Goal: Information Seeking & Learning: Compare options

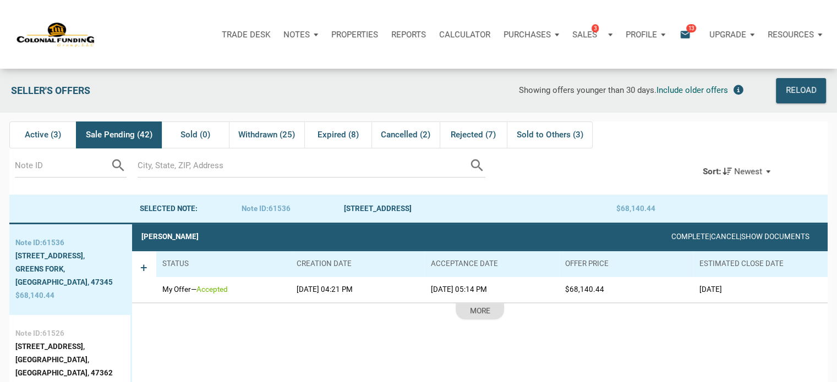
click at [298, 30] on p "Notes" at bounding box center [296, 35] width 26 height 10
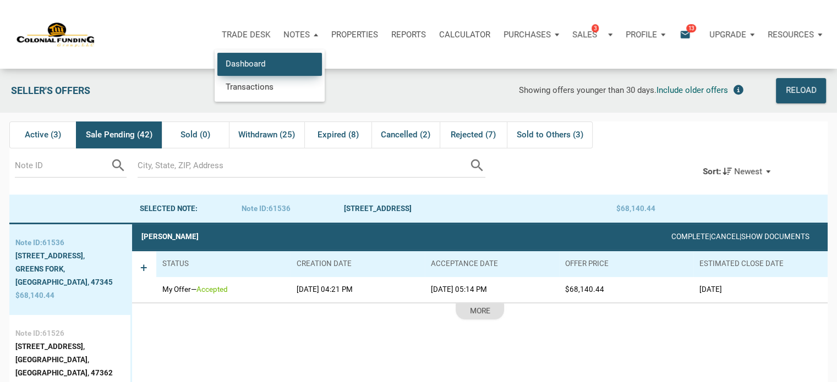
click at [242, 63] on link "Dashboard" at bounding box center [269, 64] width 105 height 23
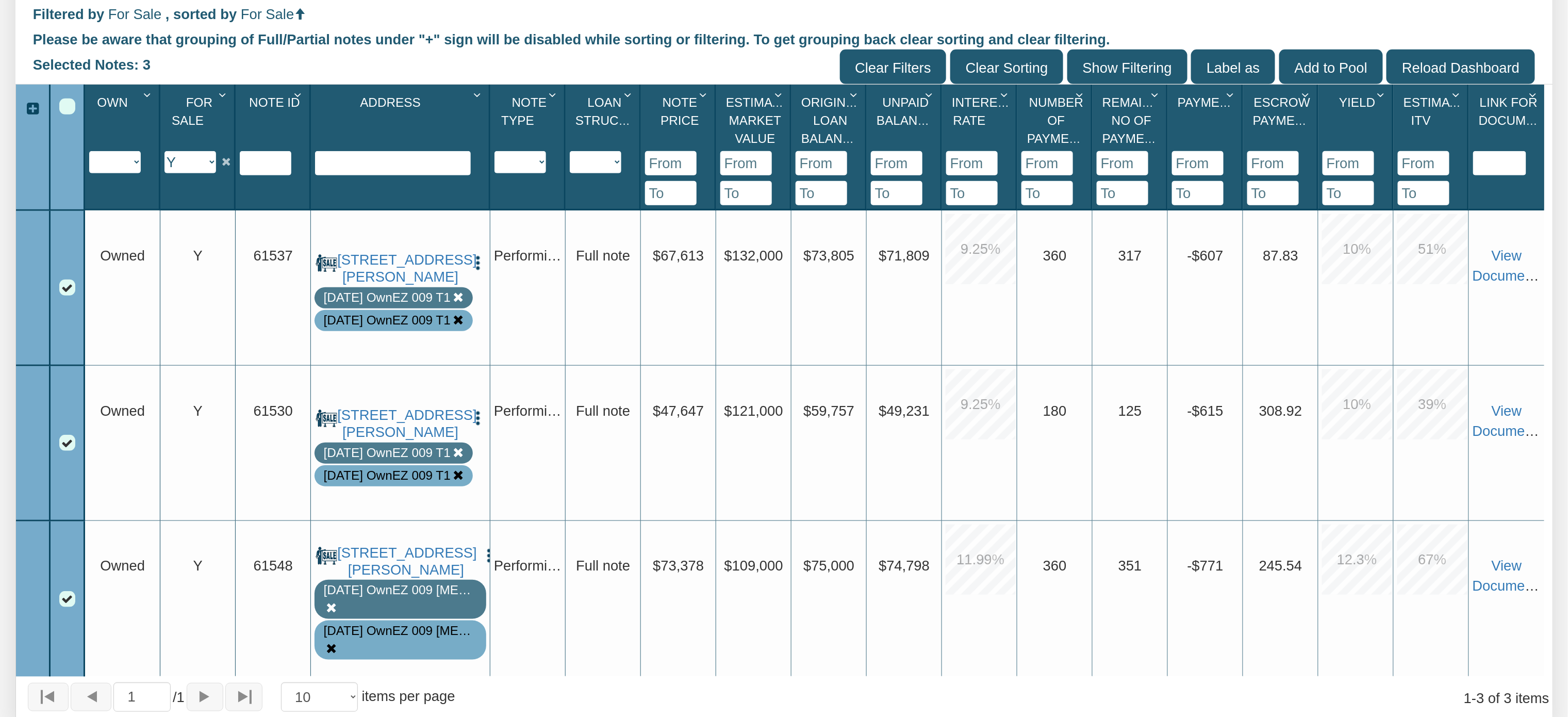
scroll to position [378, 0]
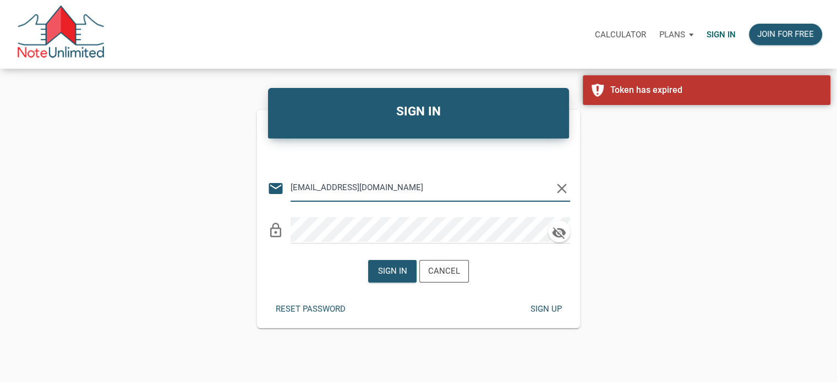
click at [350, 186] on input "Notes@colonialfundinggroup.com" at bounding box center [421, 187] width 263 height 25
type input "monica@mastersnotes.com"
click at [391, 272] on div "Sign in" at bounding box center [392, 271] width 29 height 13
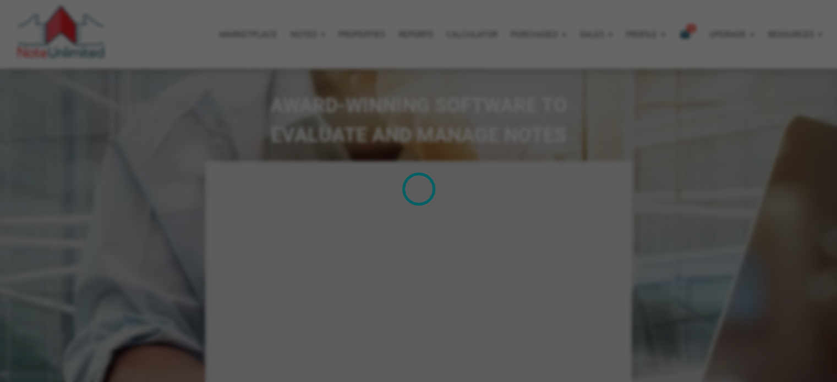
type input "Introduction to new features"
select select
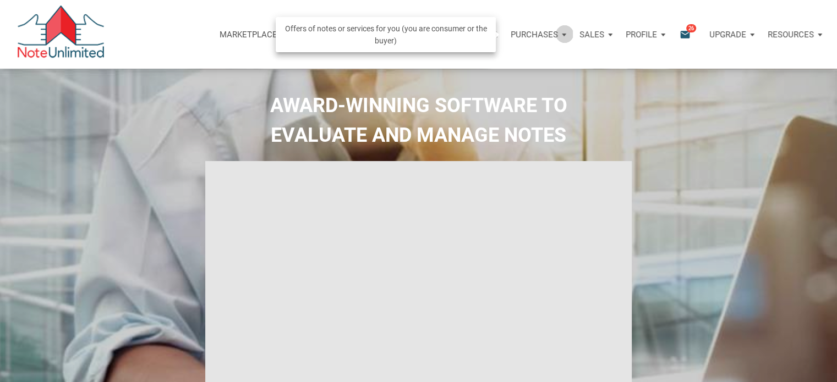
click at [565, 34] on div "Purchases" at bounding box center [538, 34] width 69 height 33
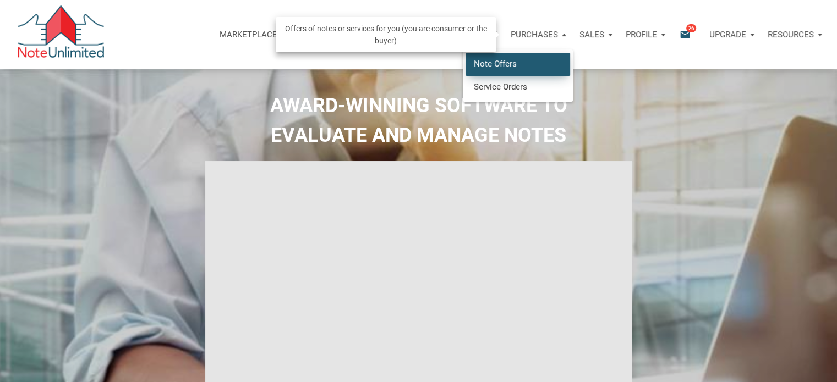
click at [506, 63] on link "Note Offers" at bounding box center [517, 64] width 105 height 23
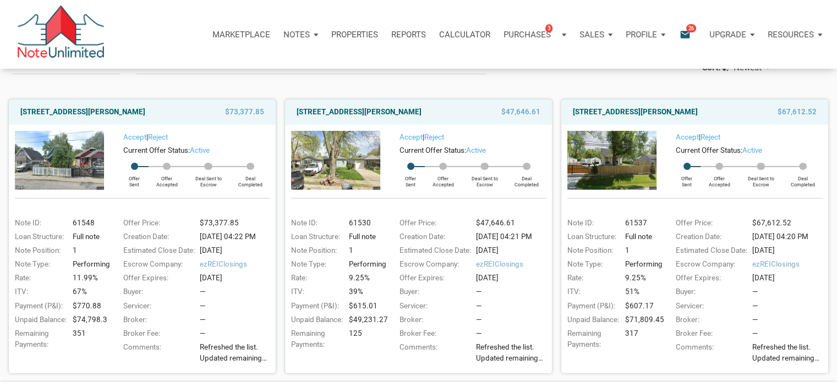
scroll to position [102, 0]
click at [230, 361] on span "Refreshed the list. Updated remaining payments on a few notes. We have 8 notes …" at bounding box center [237, 354] width 75 height 22
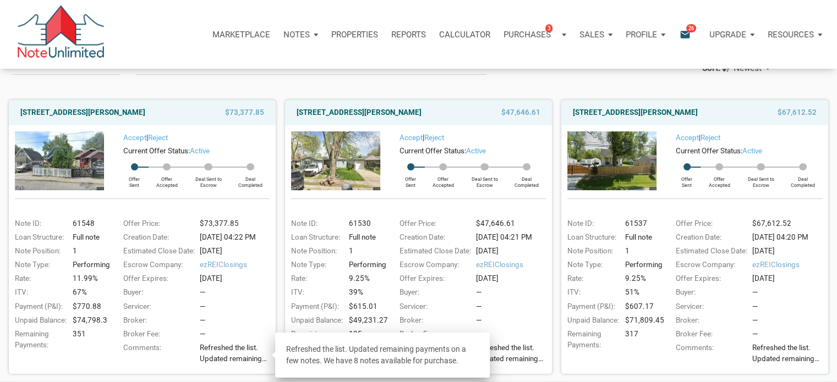
click at [57, 157] on img at bounding box center [59, 160] width 89 height 58
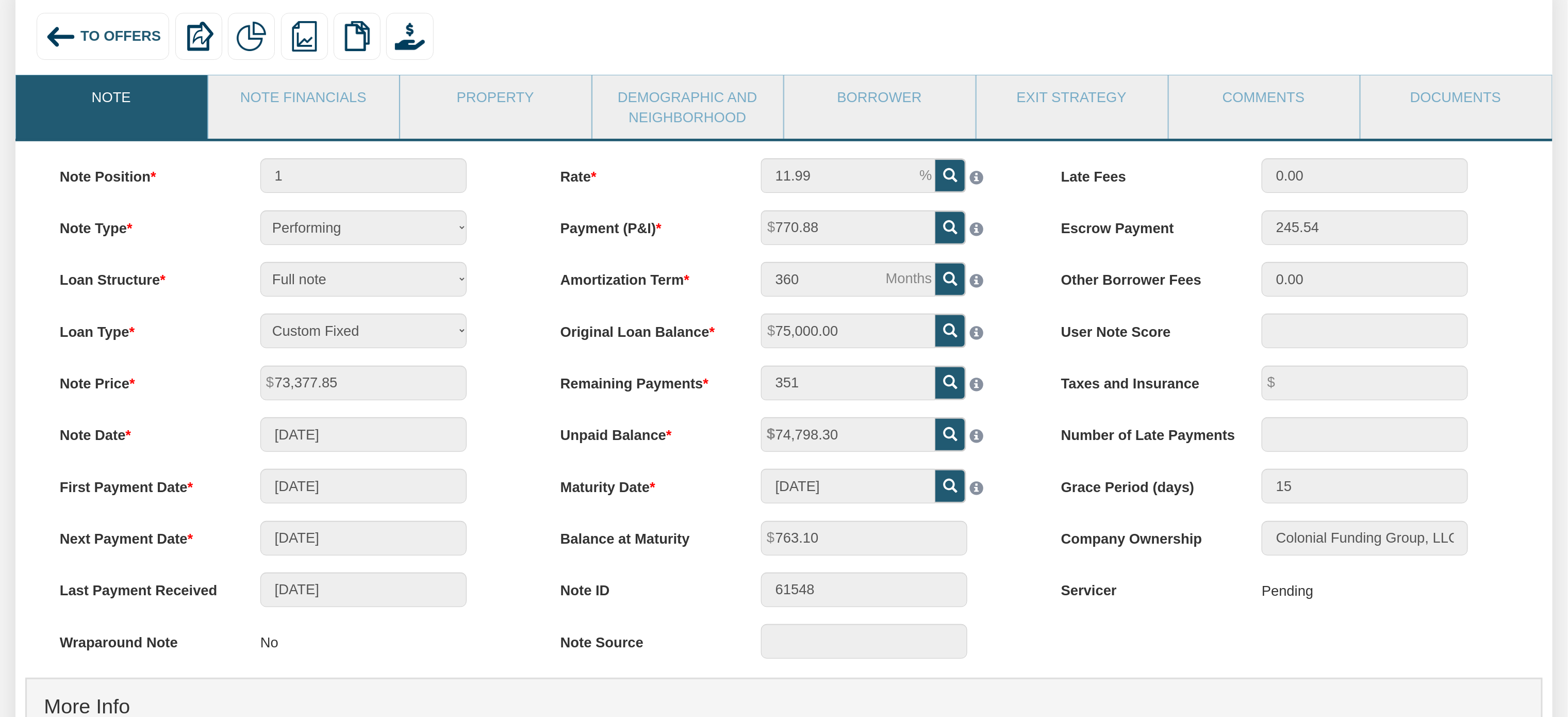
scroll to position [142, 0]
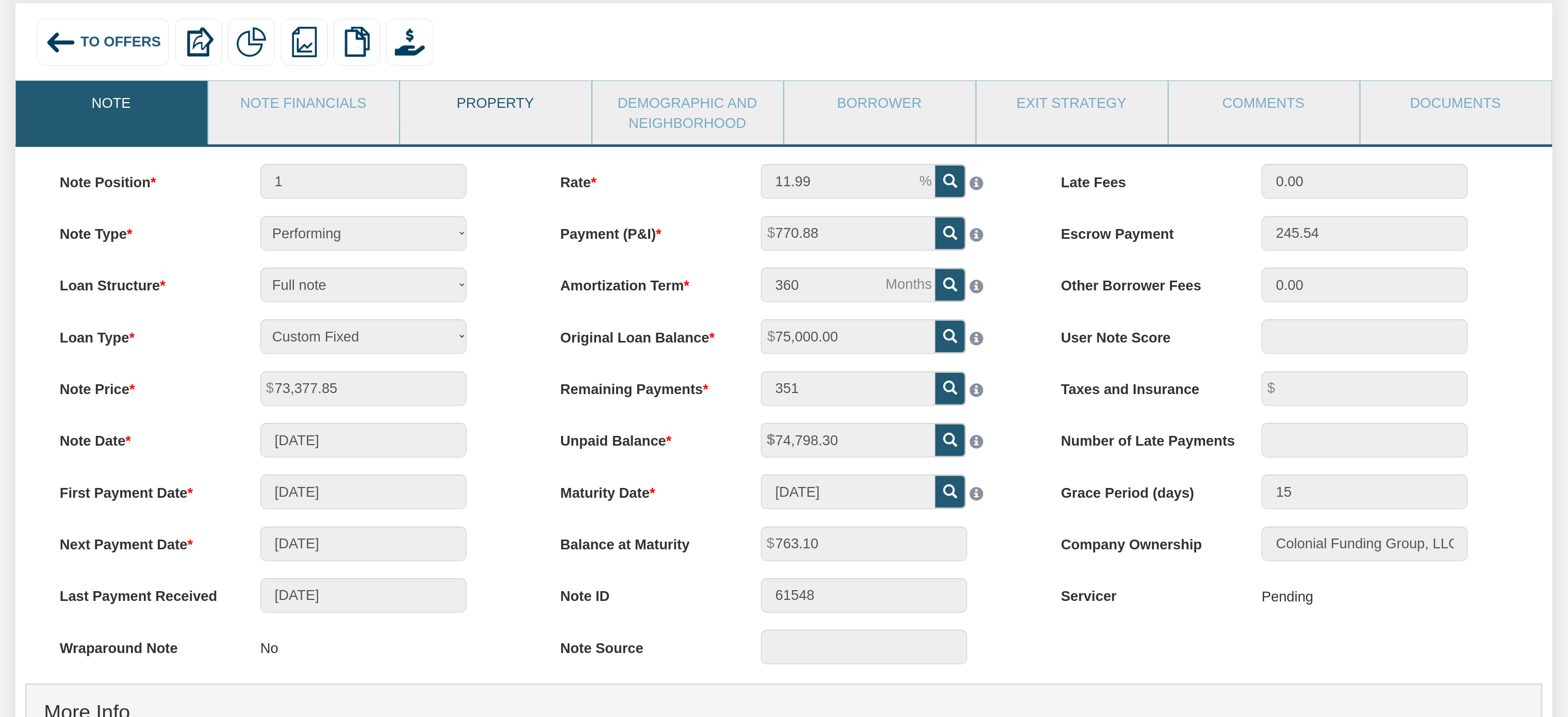
click at [492, 104] on link "Property" at bounding box center [495, 102] width 190 height 43
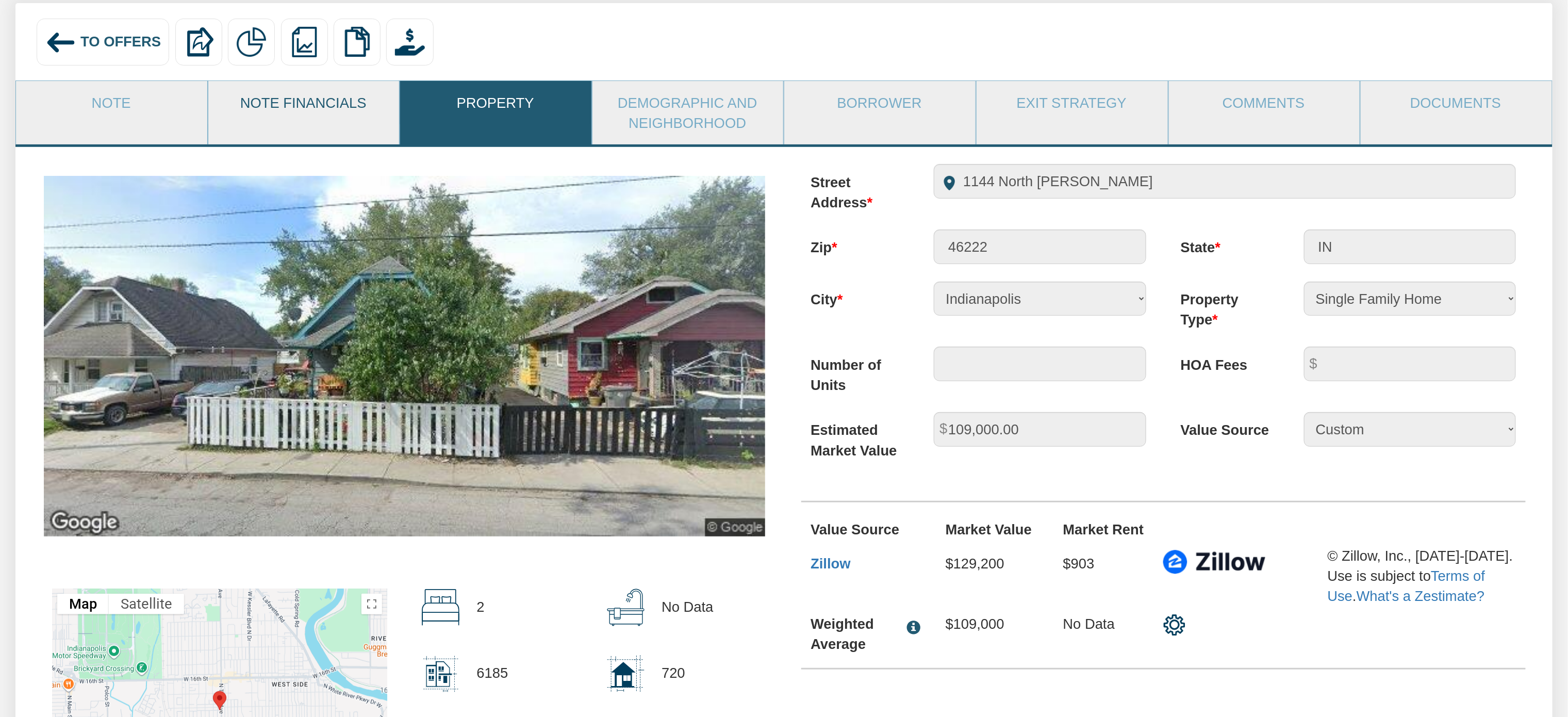
click at [321, 104] on link "Note Financials" at bounding box center [303, 102] width 190 height 43
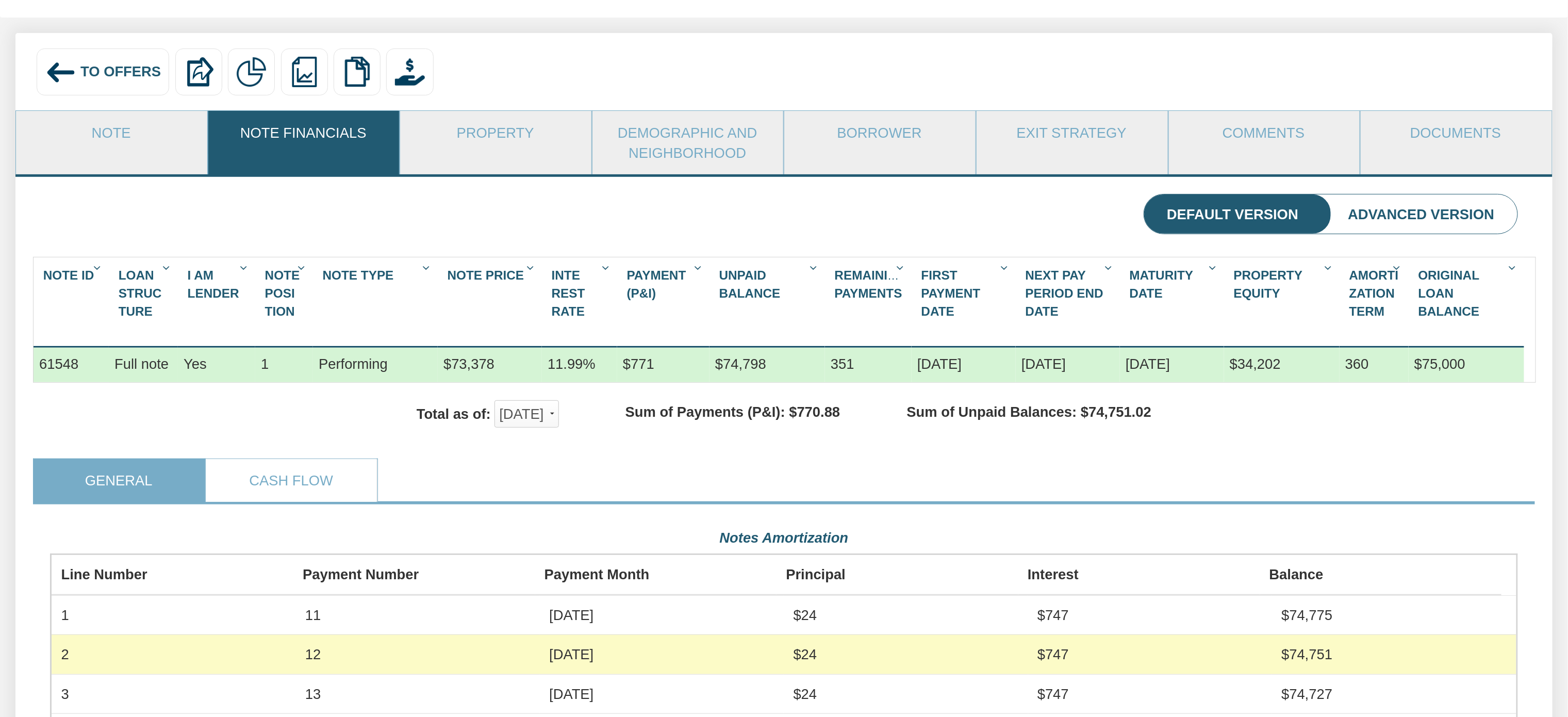
scroll to position [0, 0]
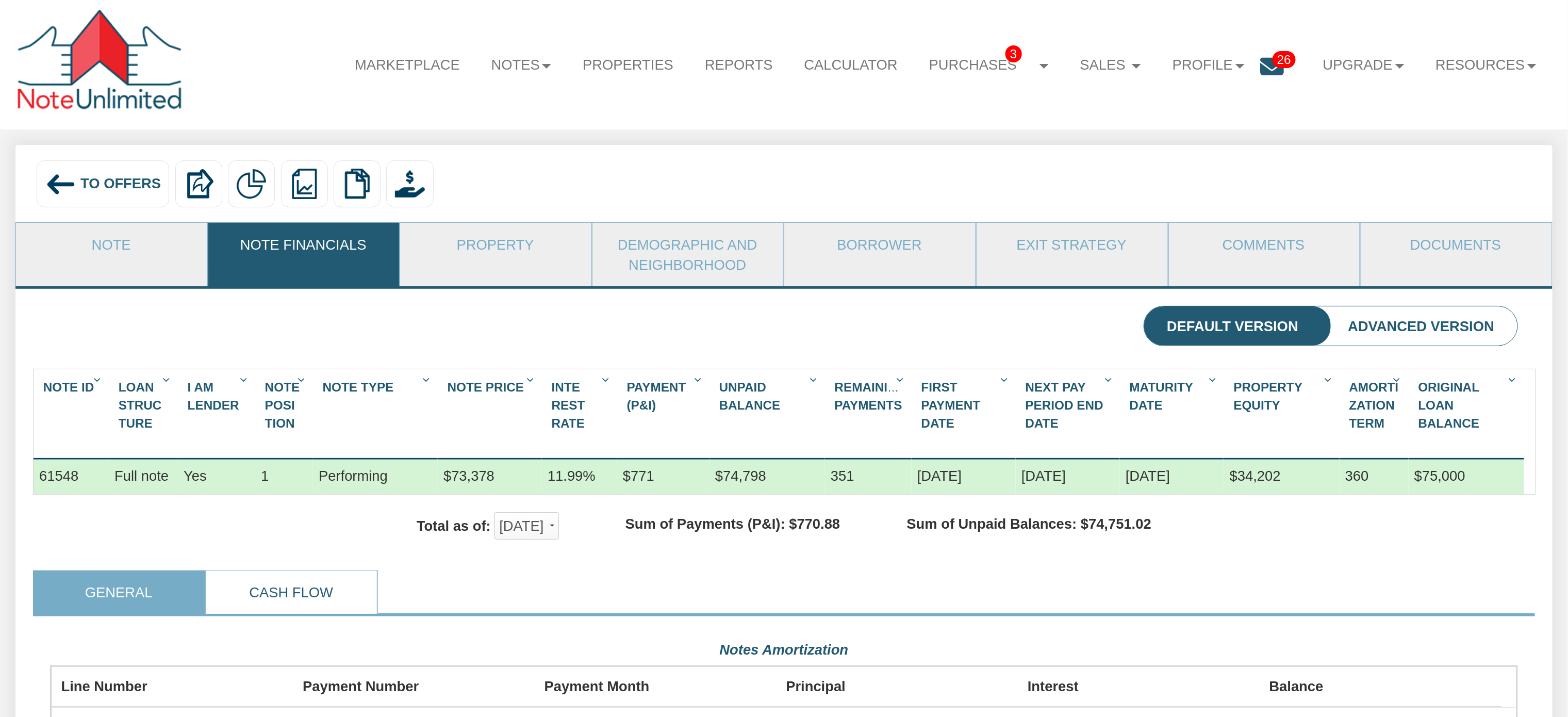
click at [299, 614] on link "Cash Flow" at bounding box center [291, 592] width 171 height 43
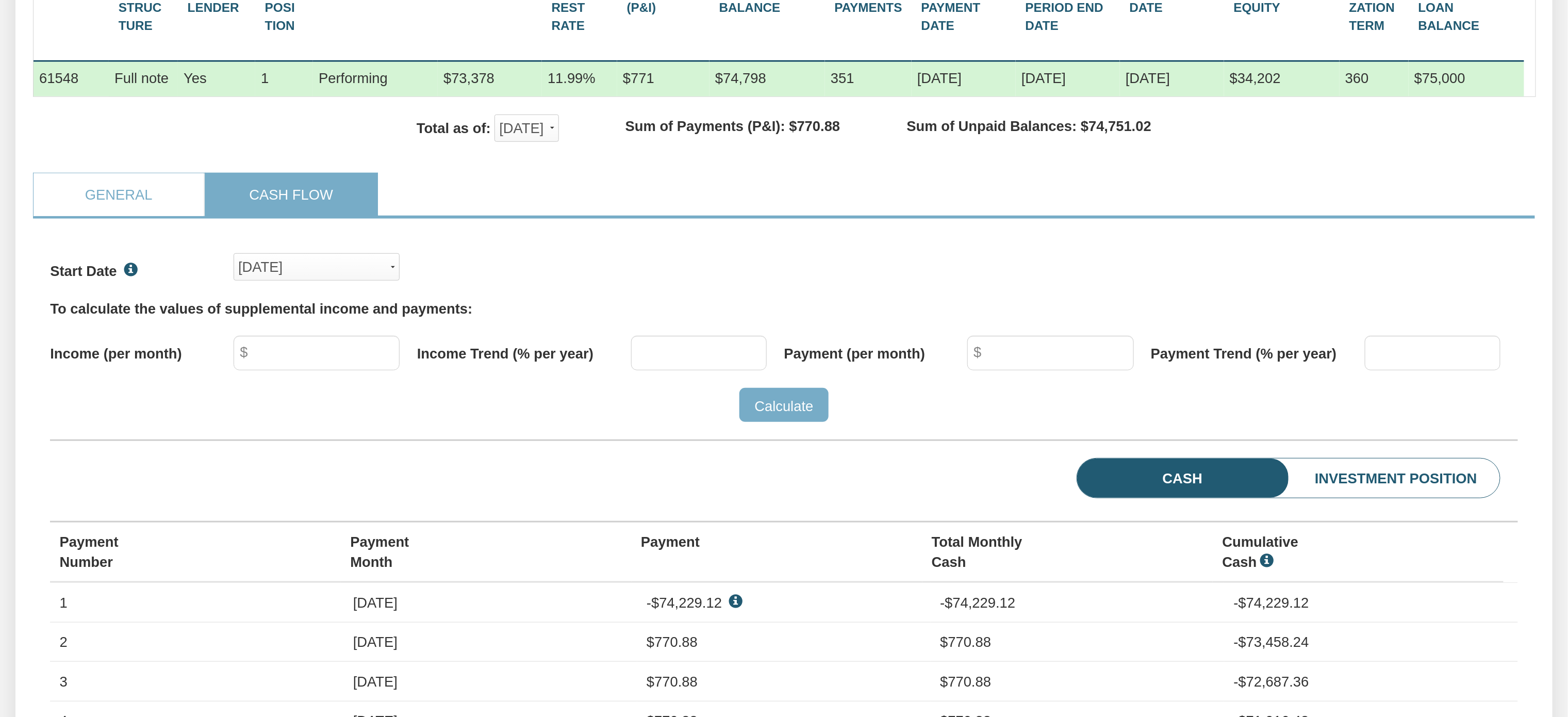
scroll to position [400, 0]
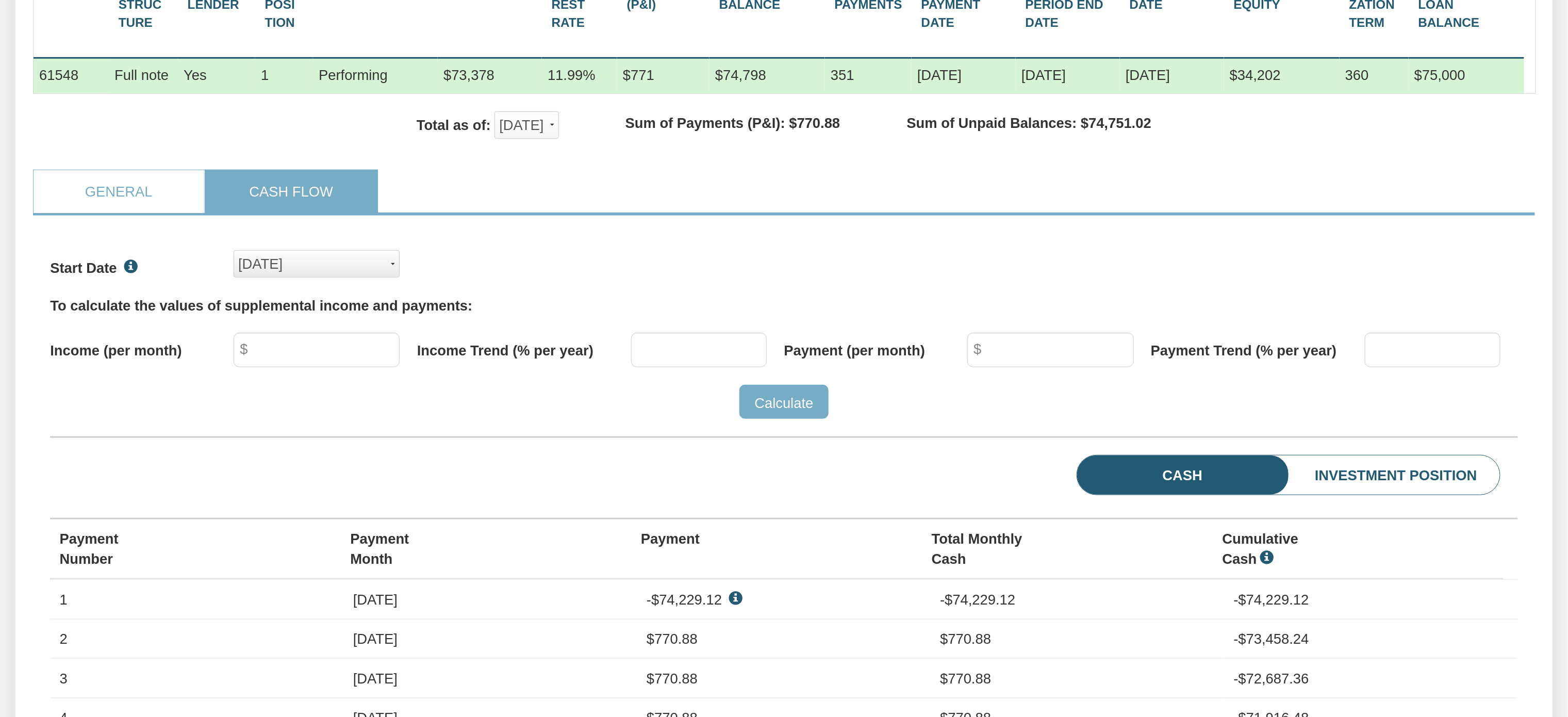
click at [391, 276] on div "Oct, 2024" at bounding box center [316, 263] width 157 height 25
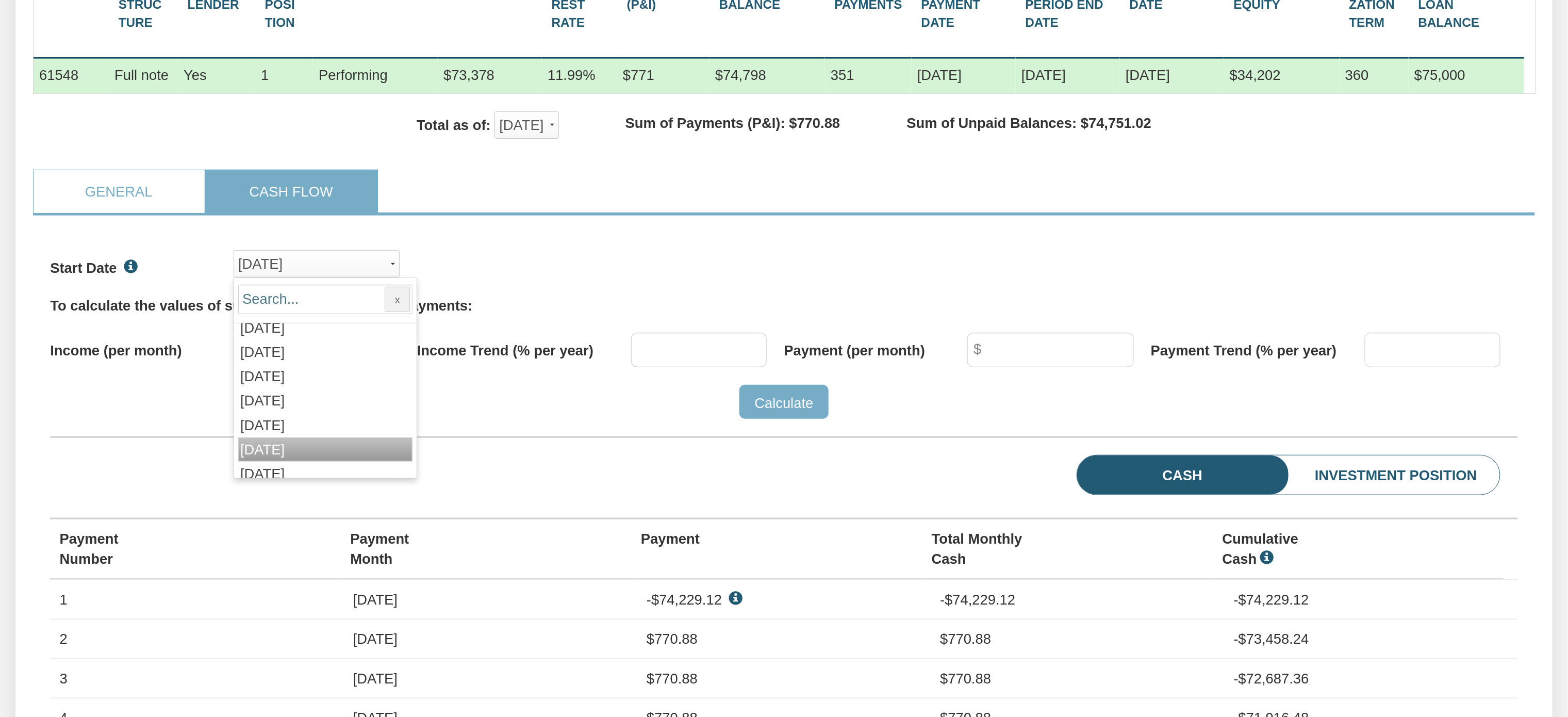
click at [273, 457] on span "Nov, 2025" at bounding box center [261, 449] width 44 height 16
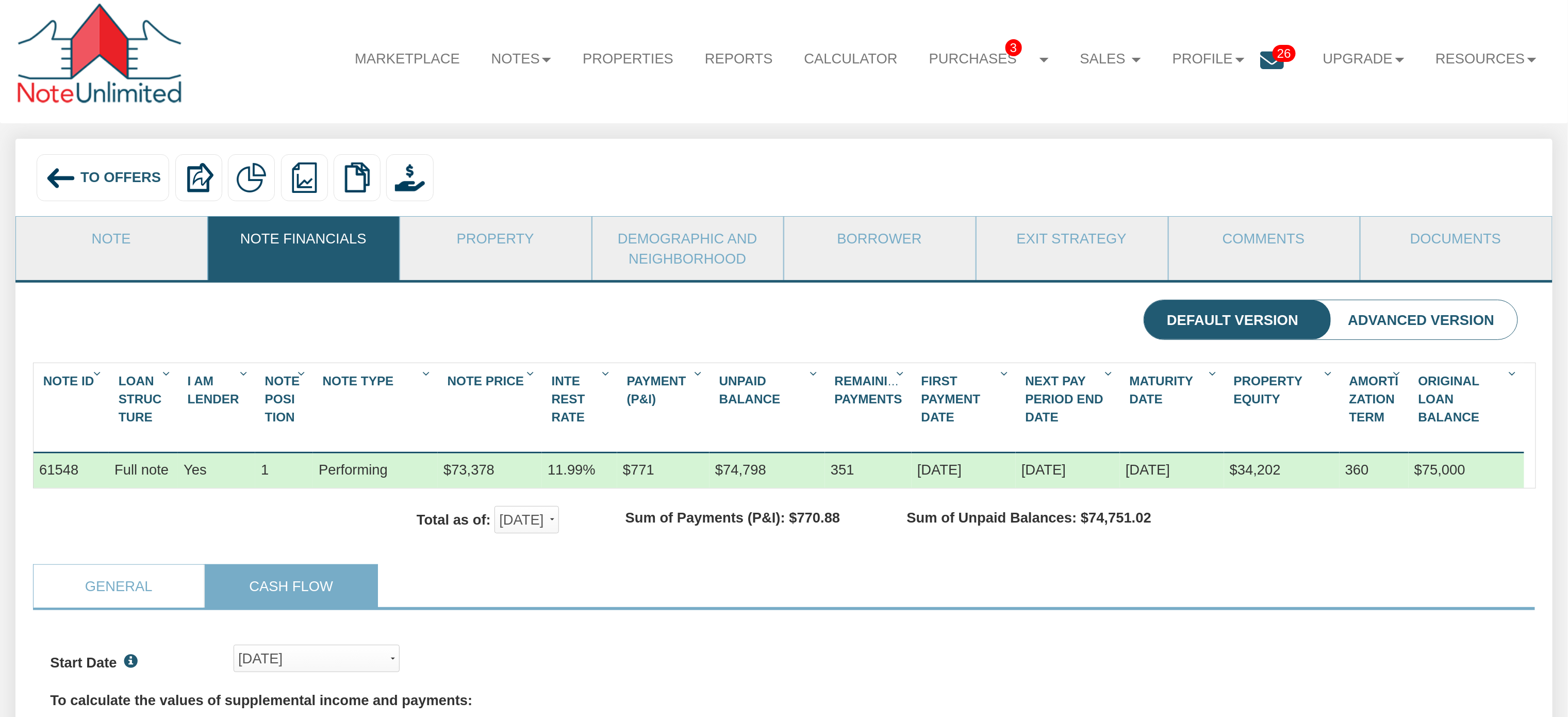
scroll to position [0, 0]
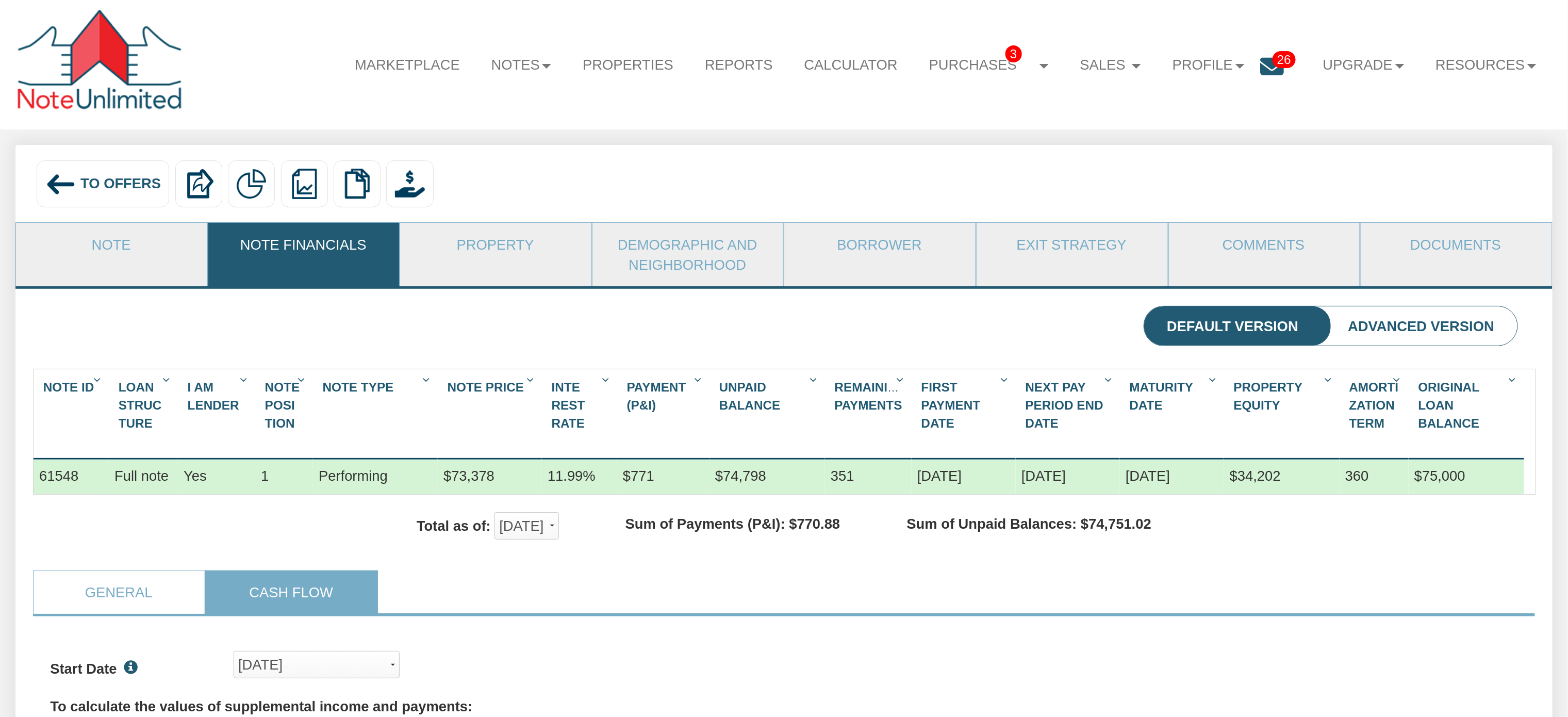
click at [92, 179] on span "To Offers" at bounding box center [121, 183] width 81 height 16
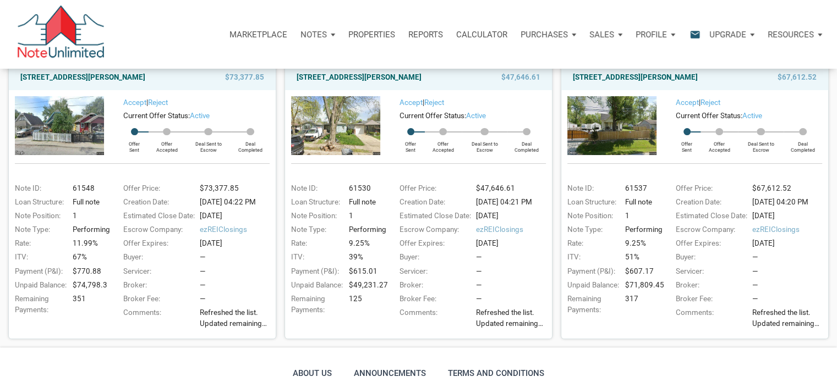
scroll to position [139, 0]
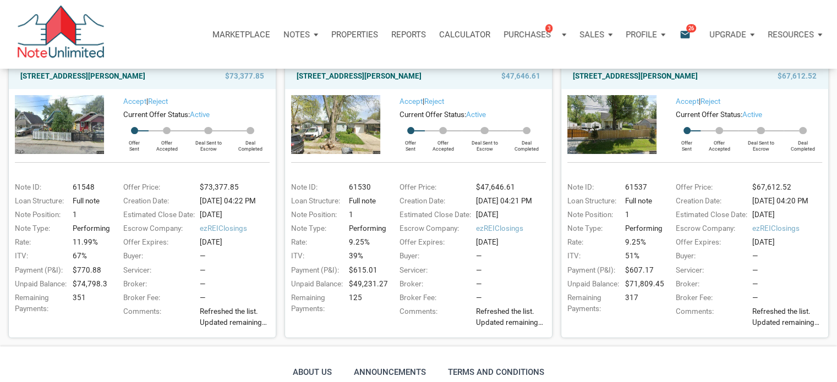
click at [338, 132] on img at bounding box center [335, 124] width 89 height 58
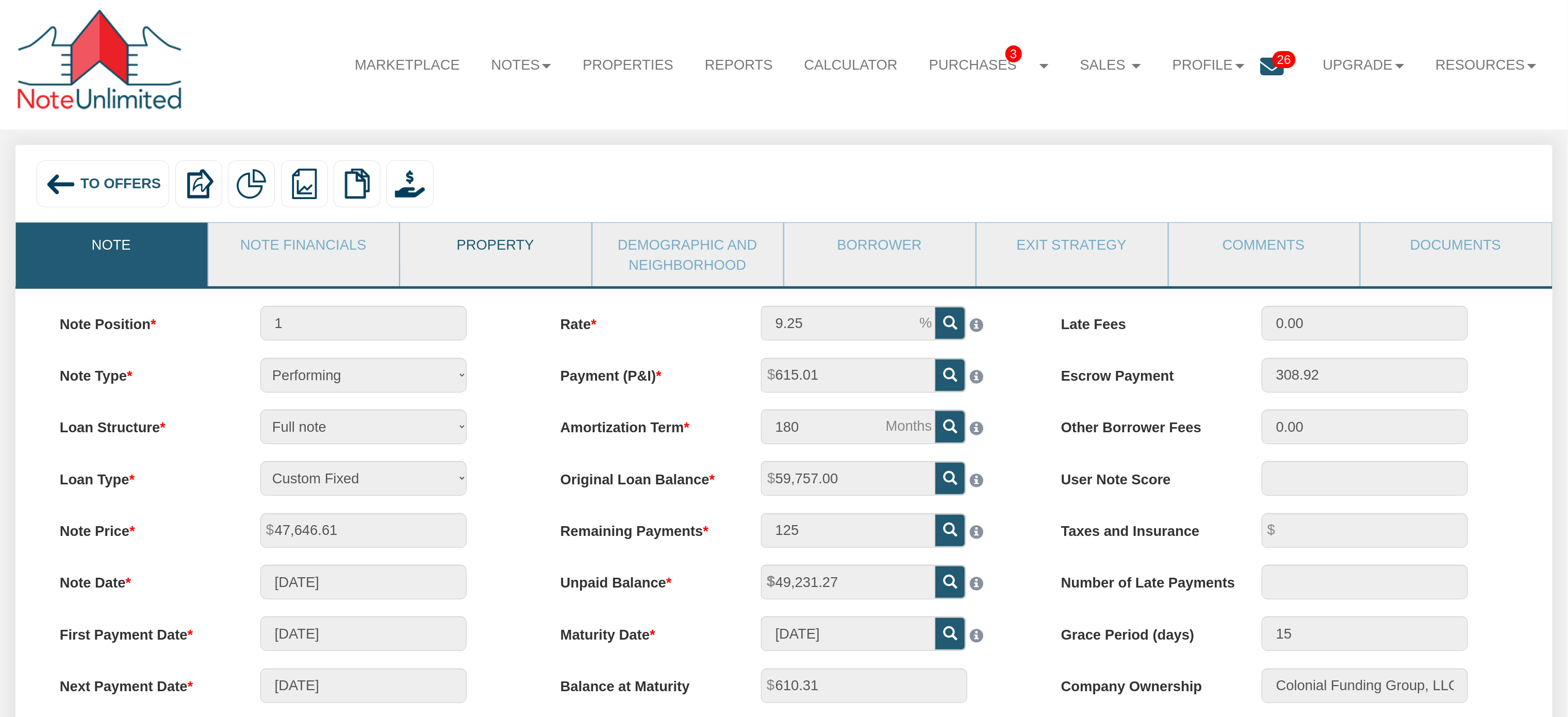
click at [495, 240] on link "Property" at bounding box center [495, 245] width 190 height 43
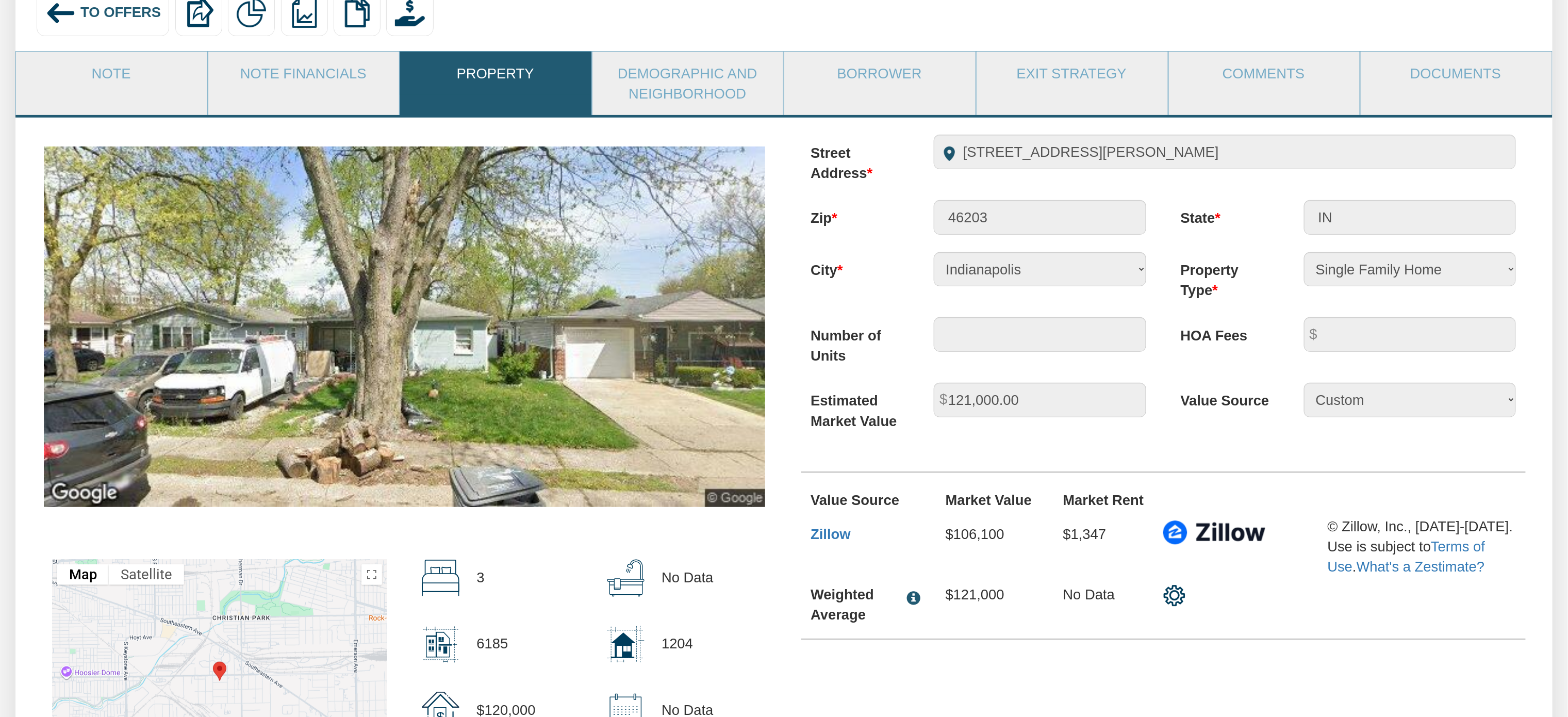
scroll to position [168, 0]
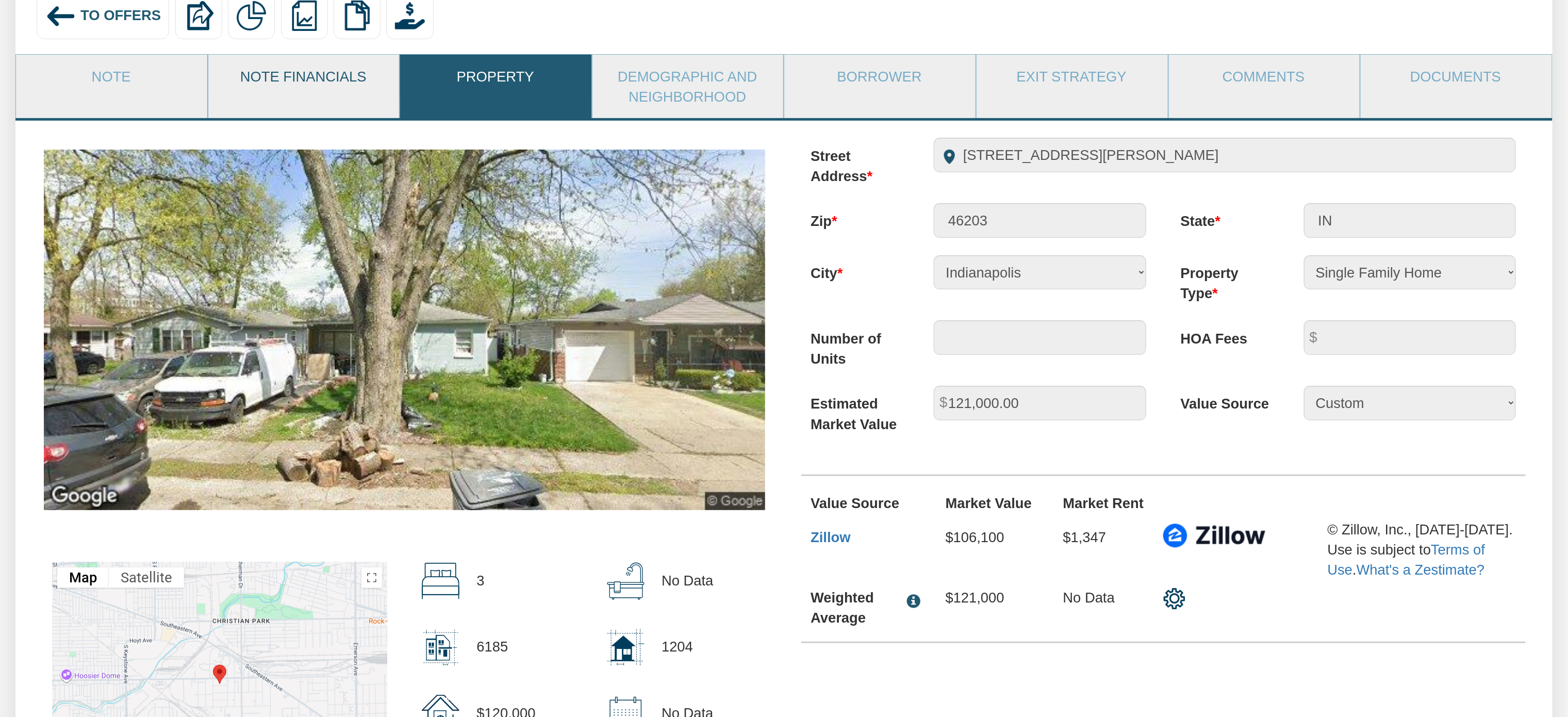
click at [303, 79] on link "Note Financials" at bounding box center [303, 76] width 190 height 43
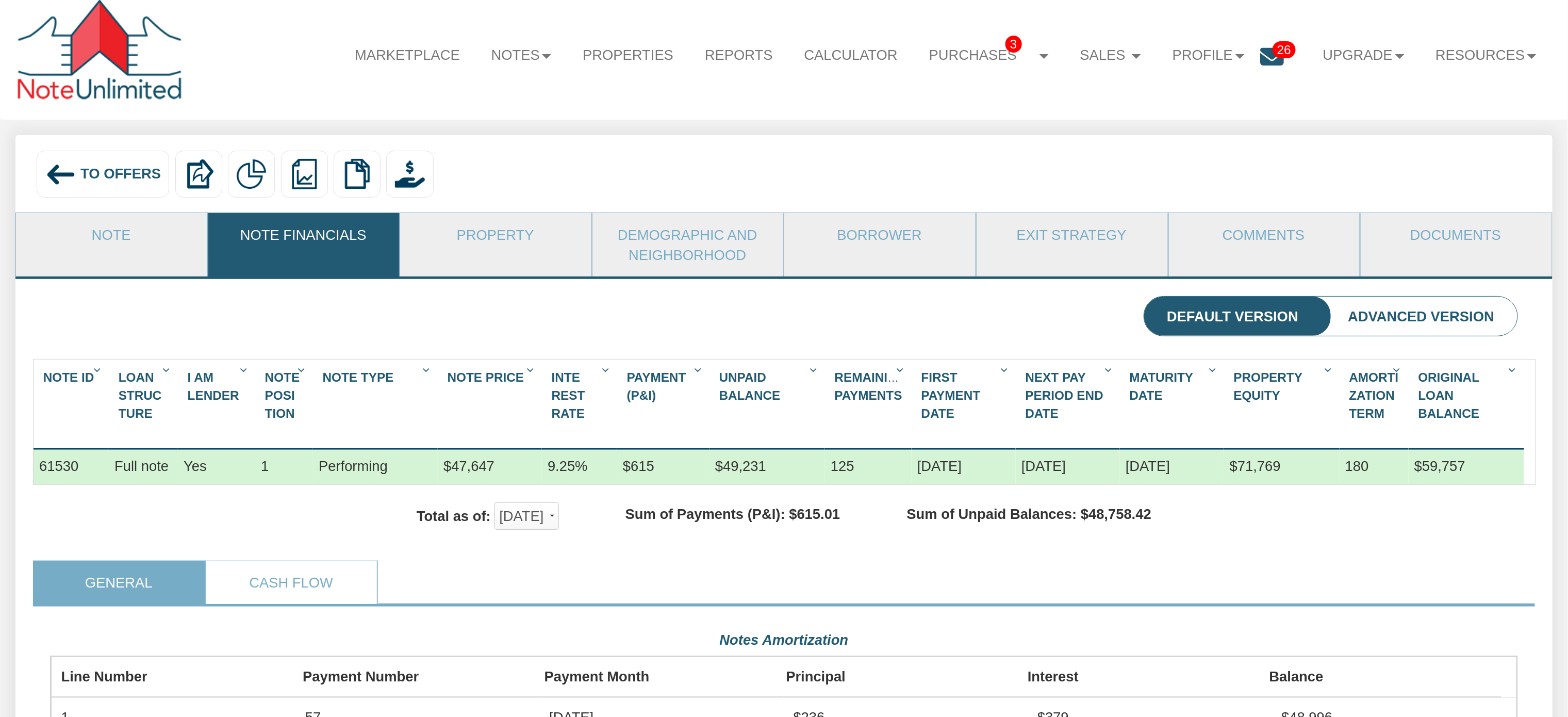
scroll to position [0, 0]
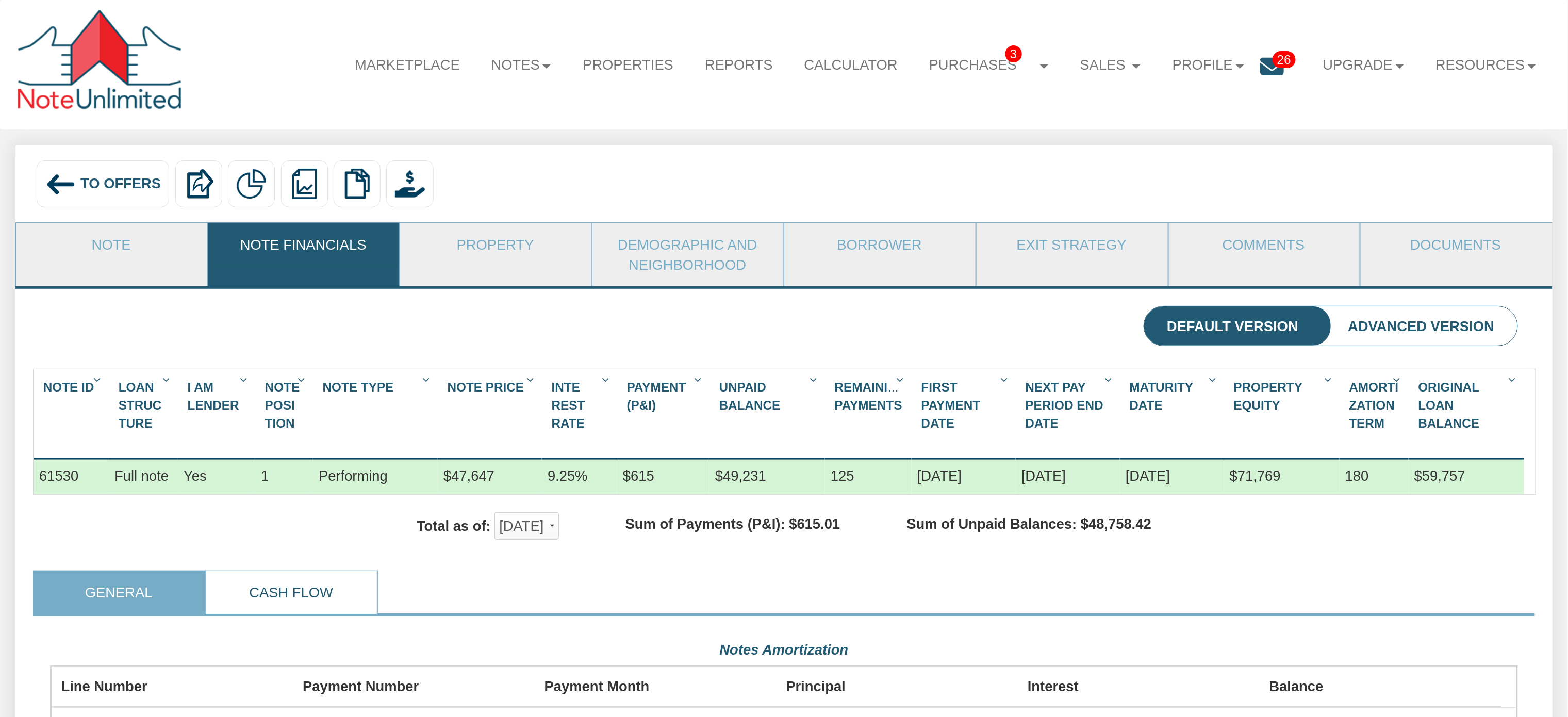
click at [286, 609] on link "Cash Flow" at bounding box center [291, 592] width 171 height 43
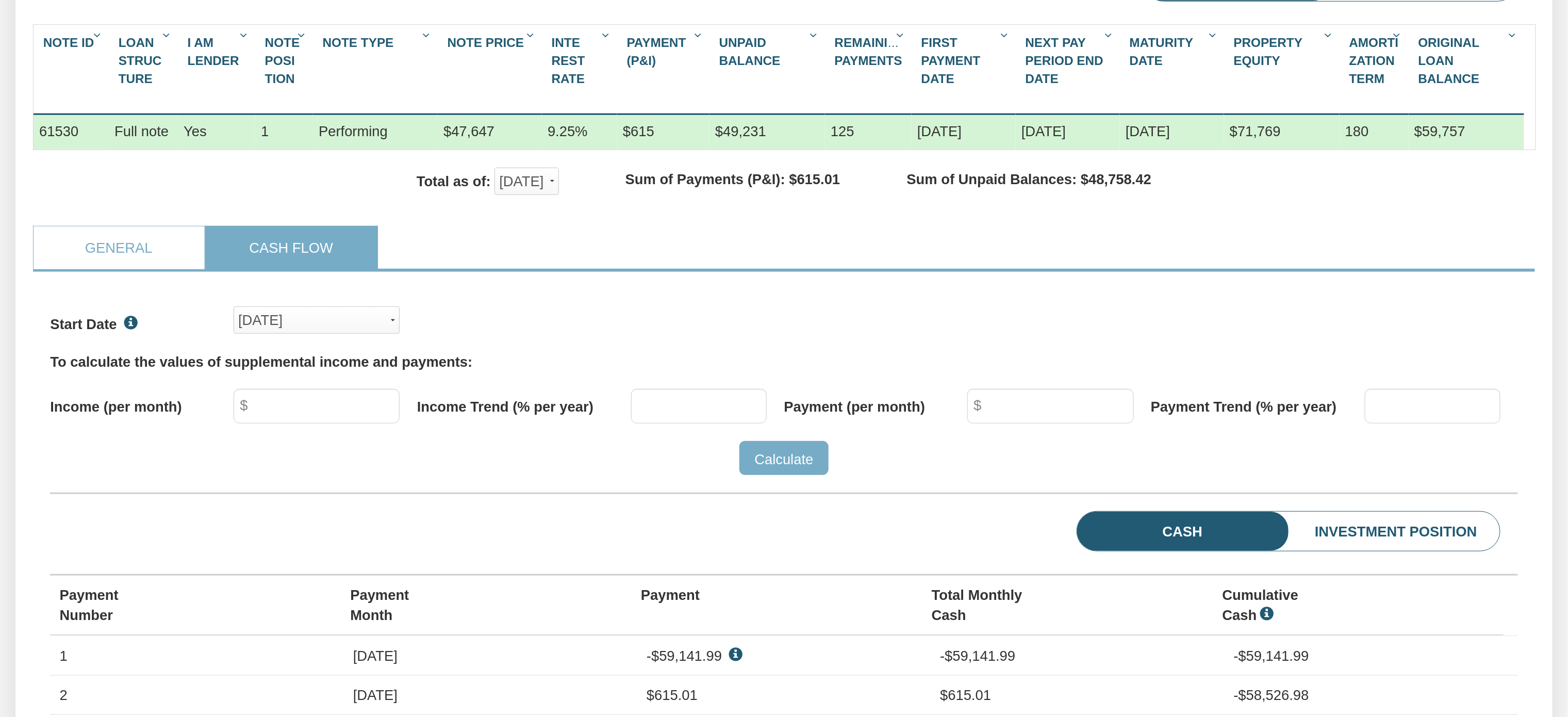
scroll to position [353, 0]
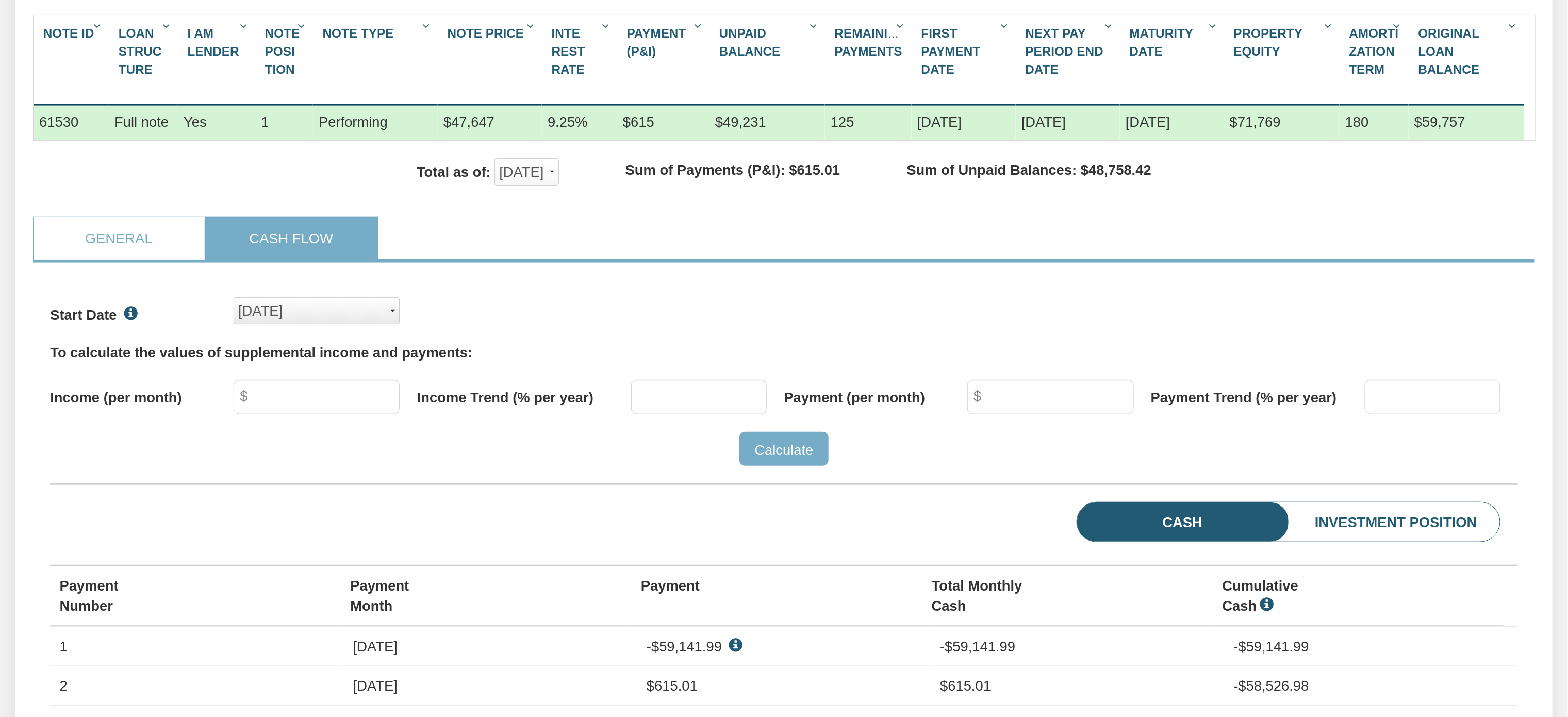
click at [371, 323] on div "Dec, 2020" at bounding box center [316, 310] width 157 height 25
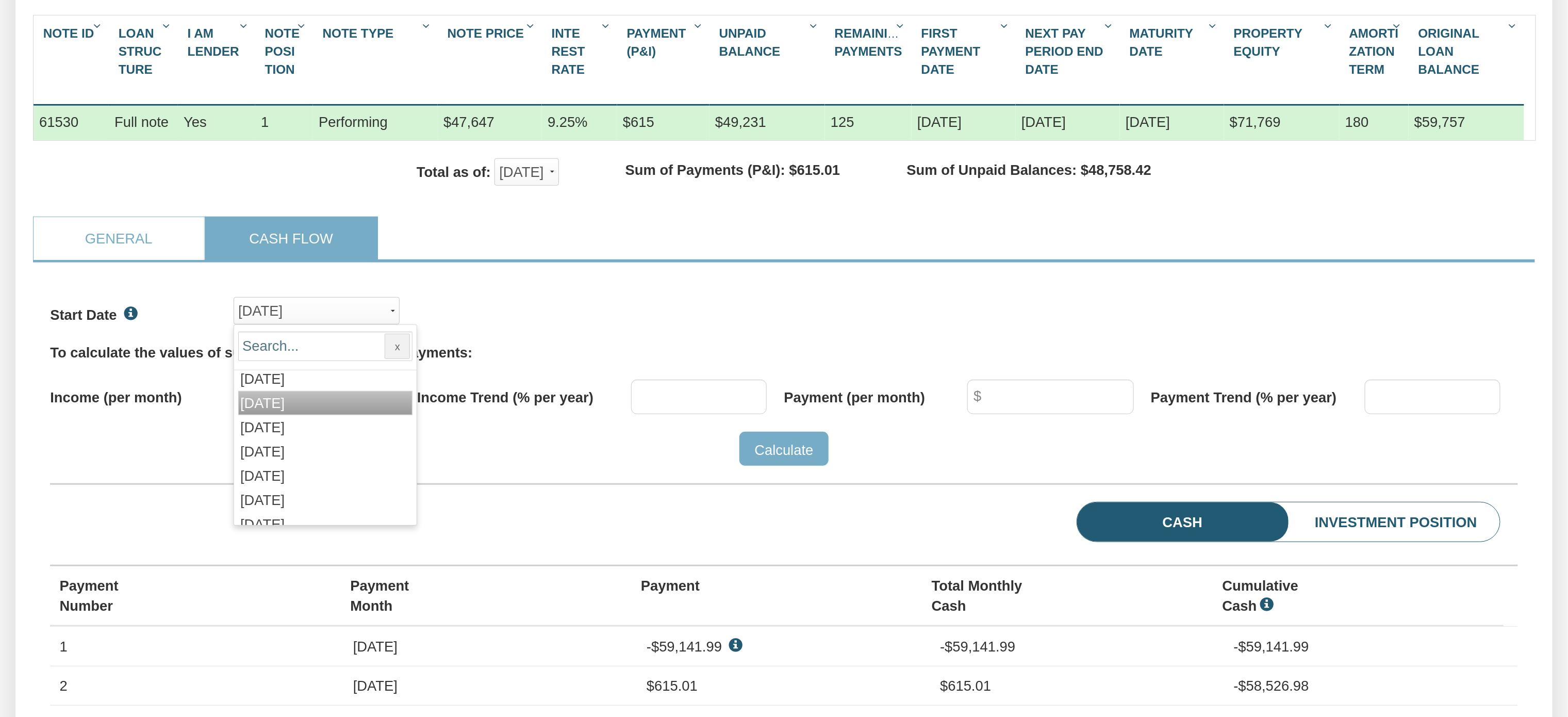
click at [276, 411] on span "Nov, 2025" at bounding box center [261, 402] width 44 height 16
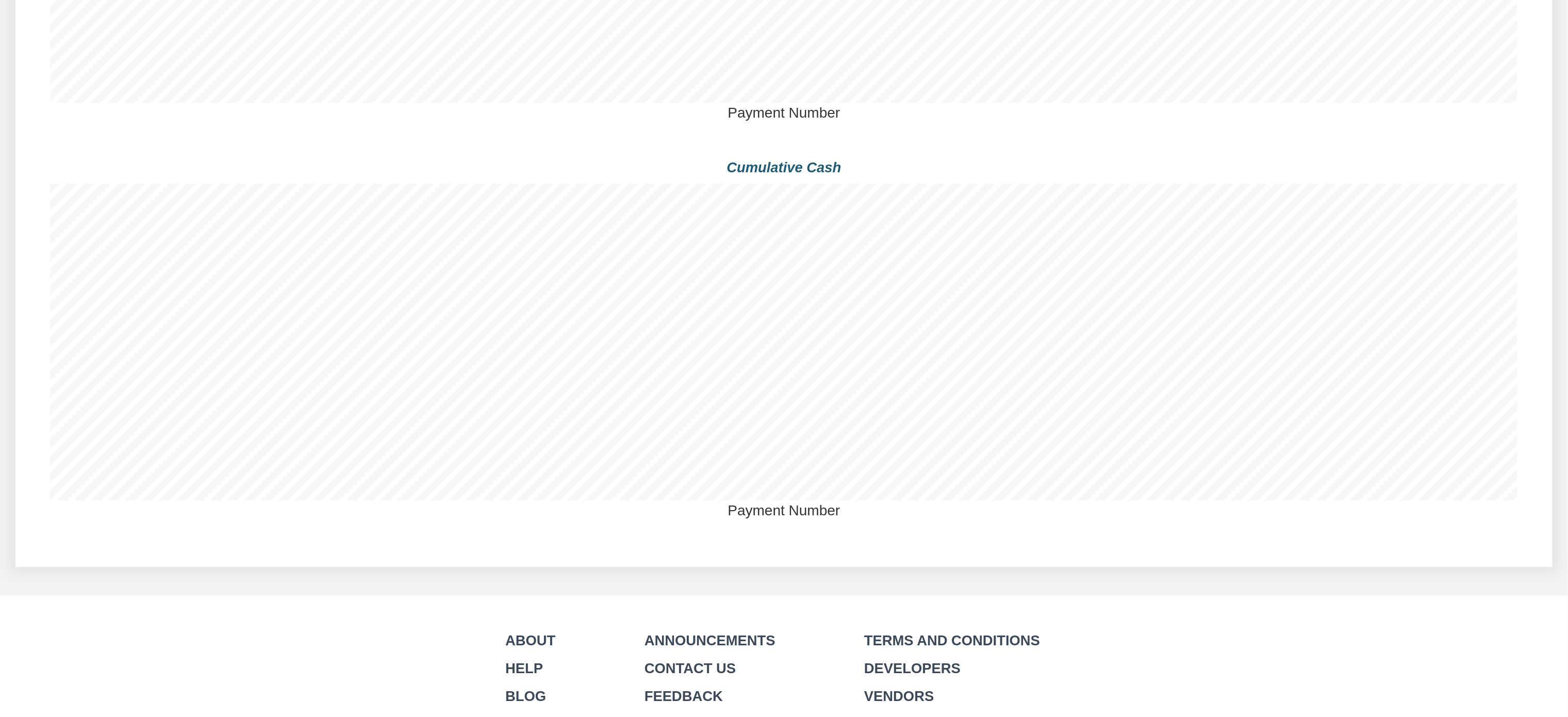
scroll to position [1710, 0]
click at [1376, 517] on div "Cumulative Cash Payment Number" at bounding box center [784, 333] width 1468 height 369
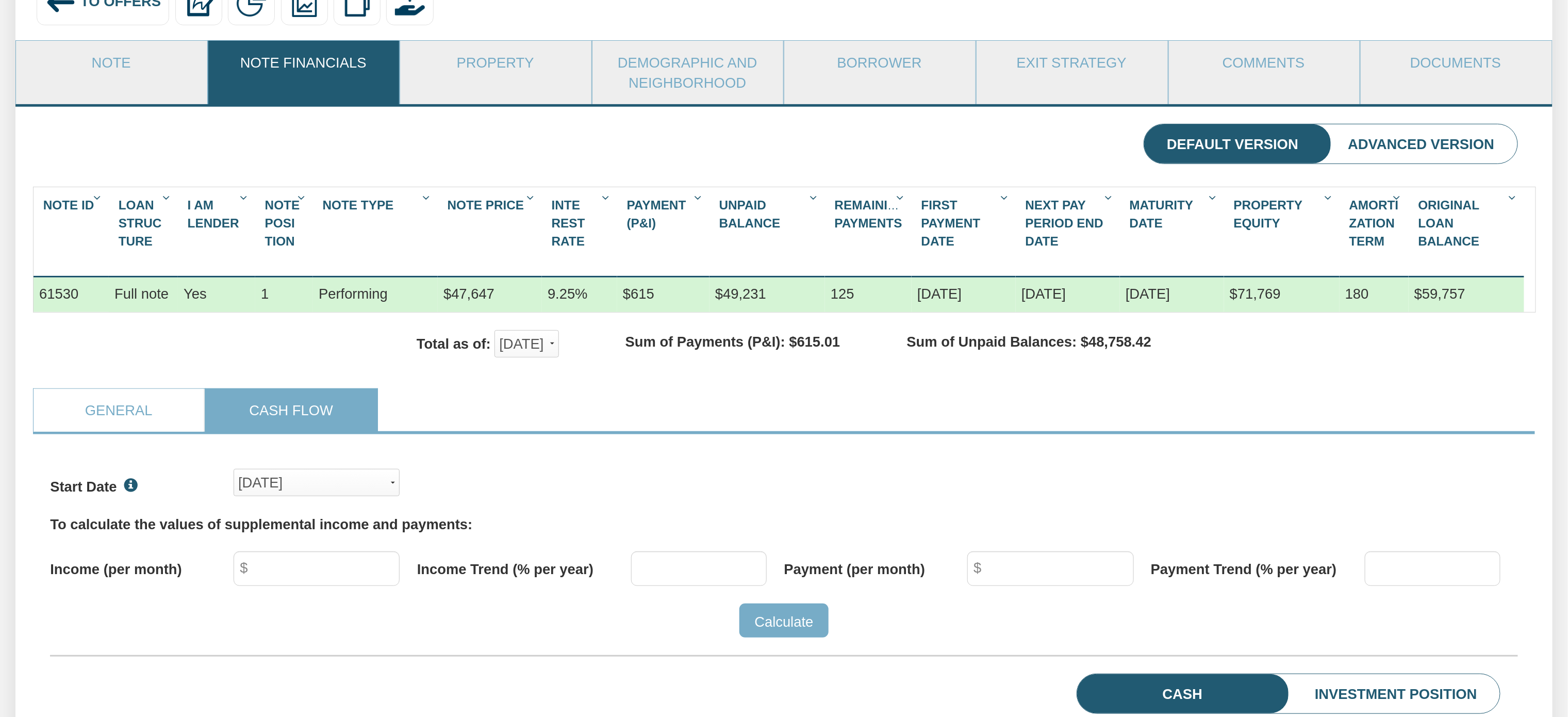
scroll to position [0, 0]
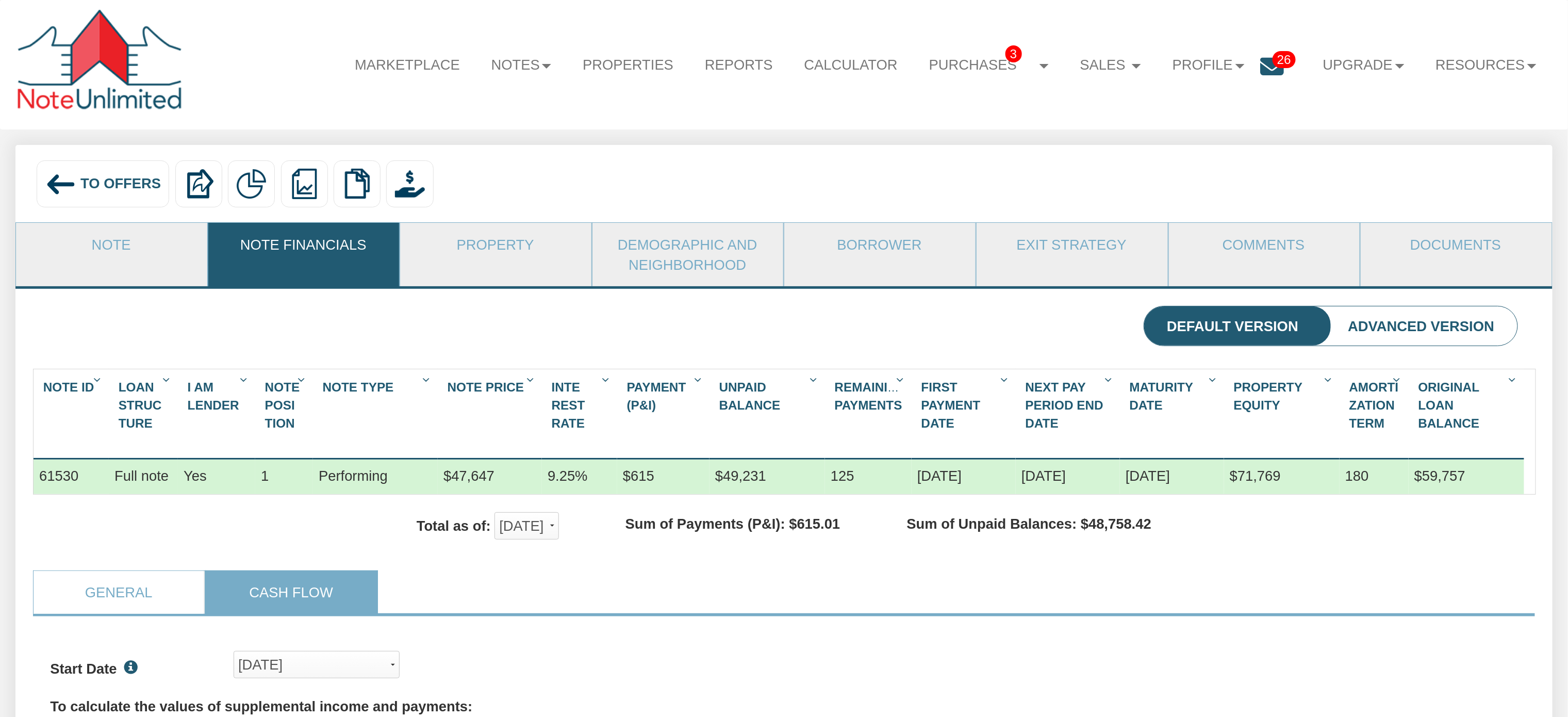
click at [110, 187] on span "To Offers" at bounding box center [121, 183] width 81 height 16
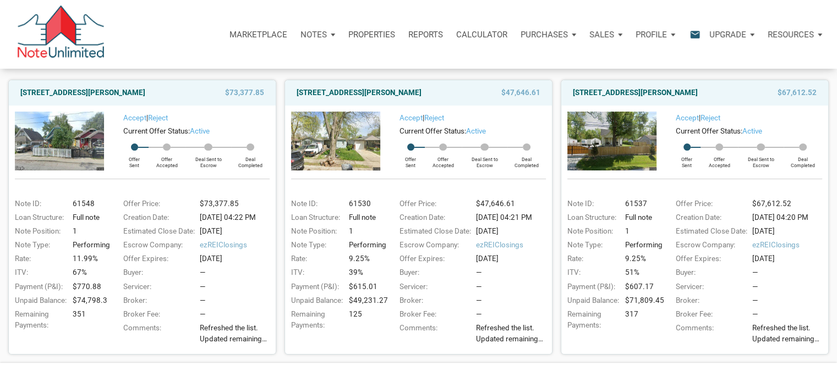
scroll to position [125, 0]
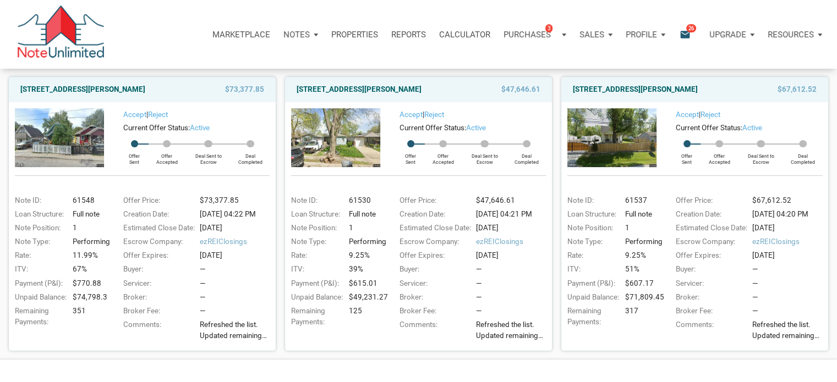
click at [618, 139] on img at bounding box center [611, 137] width 89 height 58
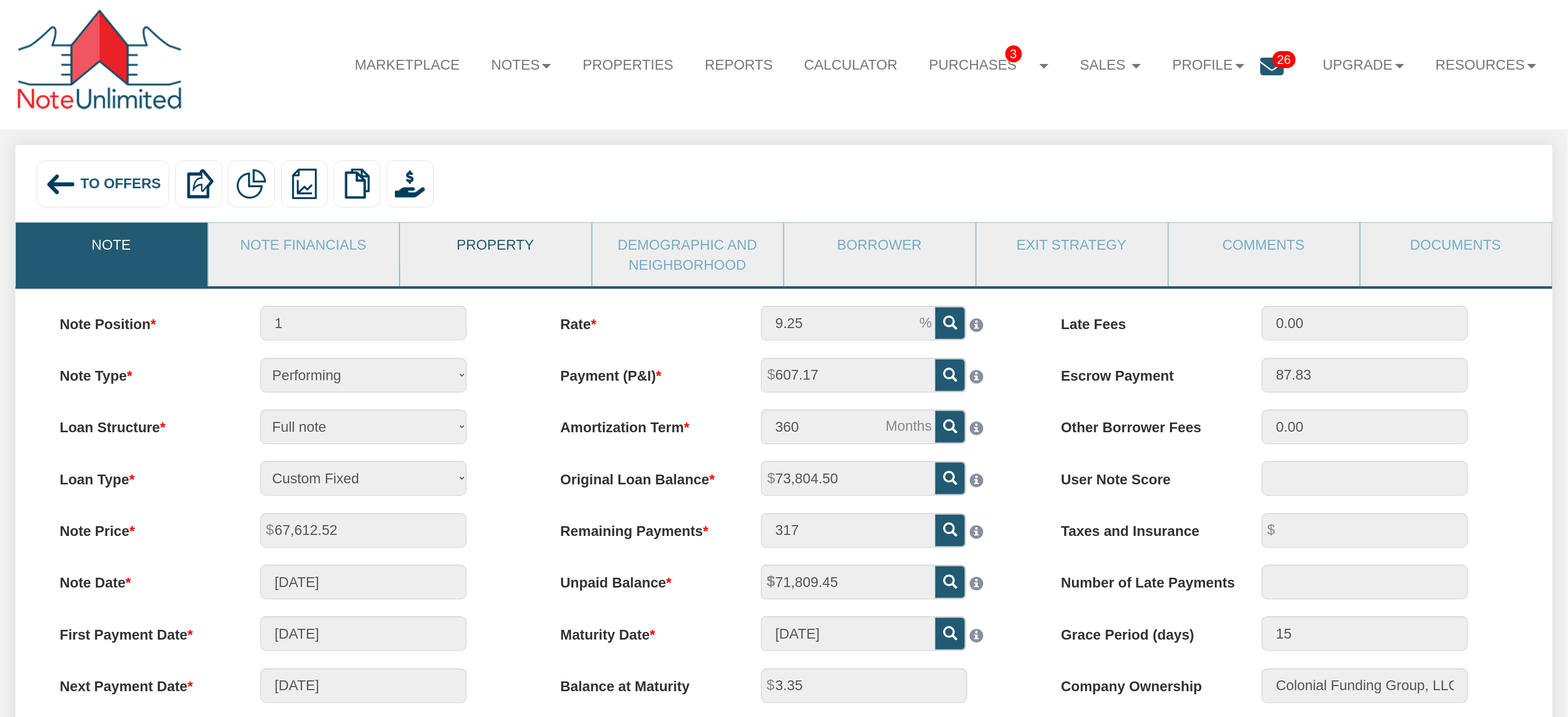
click at [502, 245] on link "Property" at bounding box center [495, 245] width 190 height 43
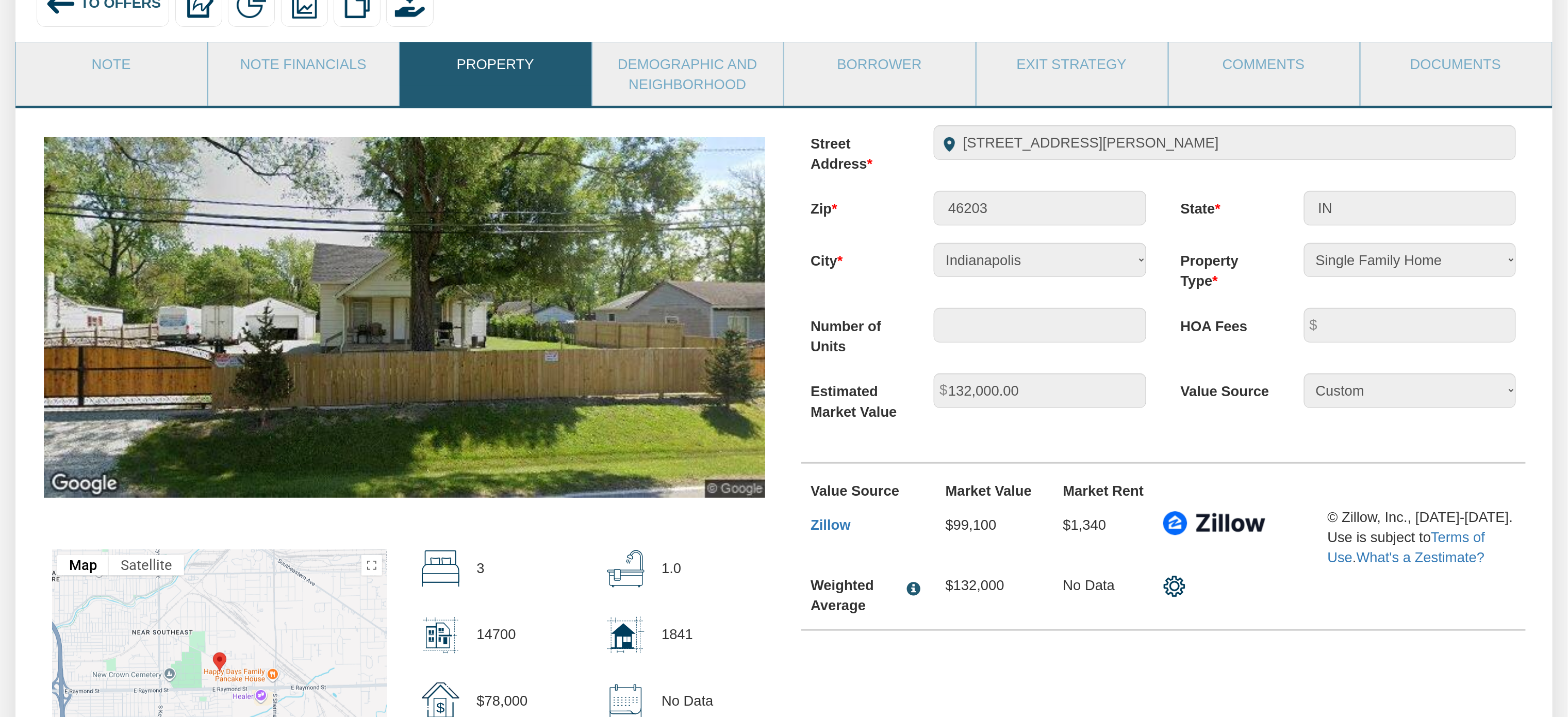
scroll to position [177, 0]
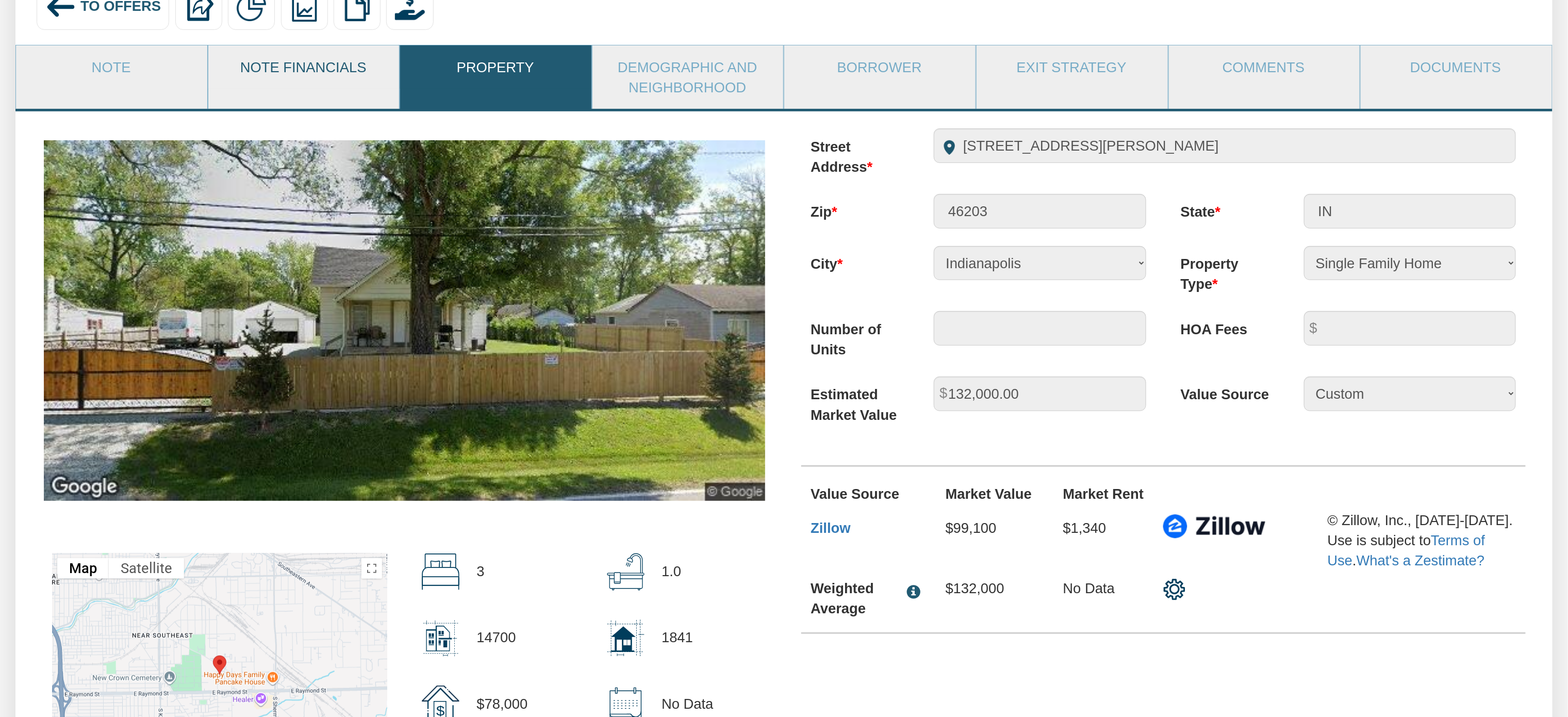
click at [278, 61] on link "Note Financials" at bounding box center [303, 67] width 190 height 43
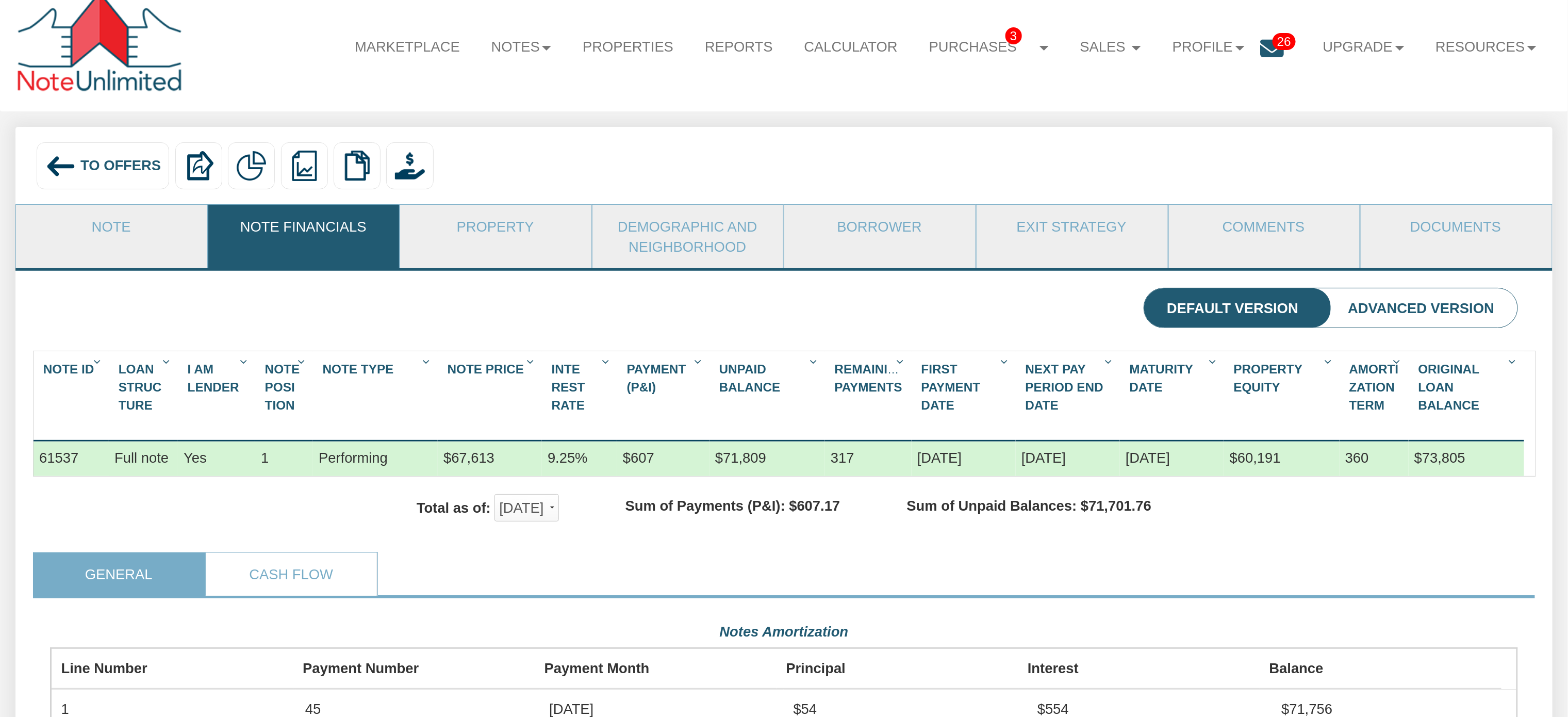
scroll to position [14, 0]
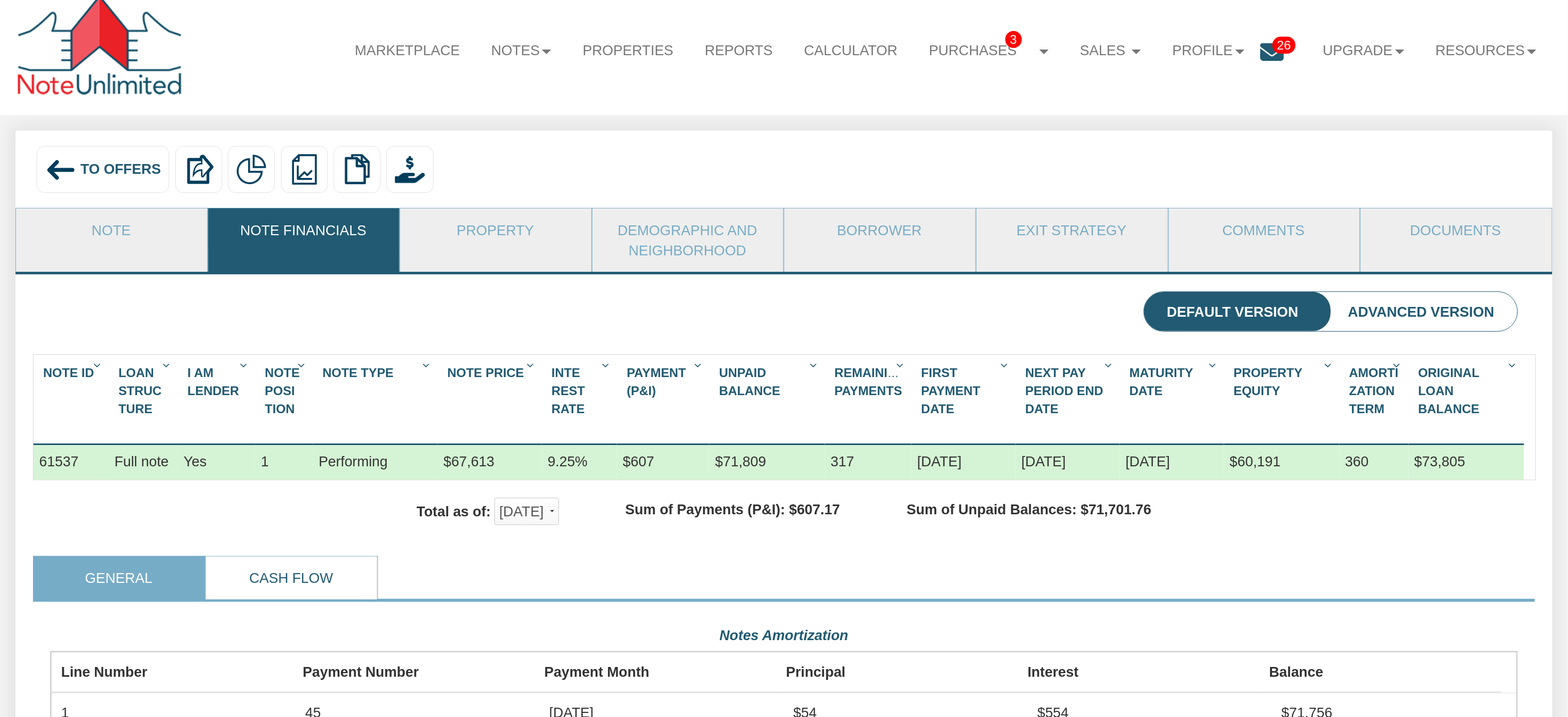
click at [297, 593] on link "Cash Flow" at bounding box center [291, 578] width 171 height 43
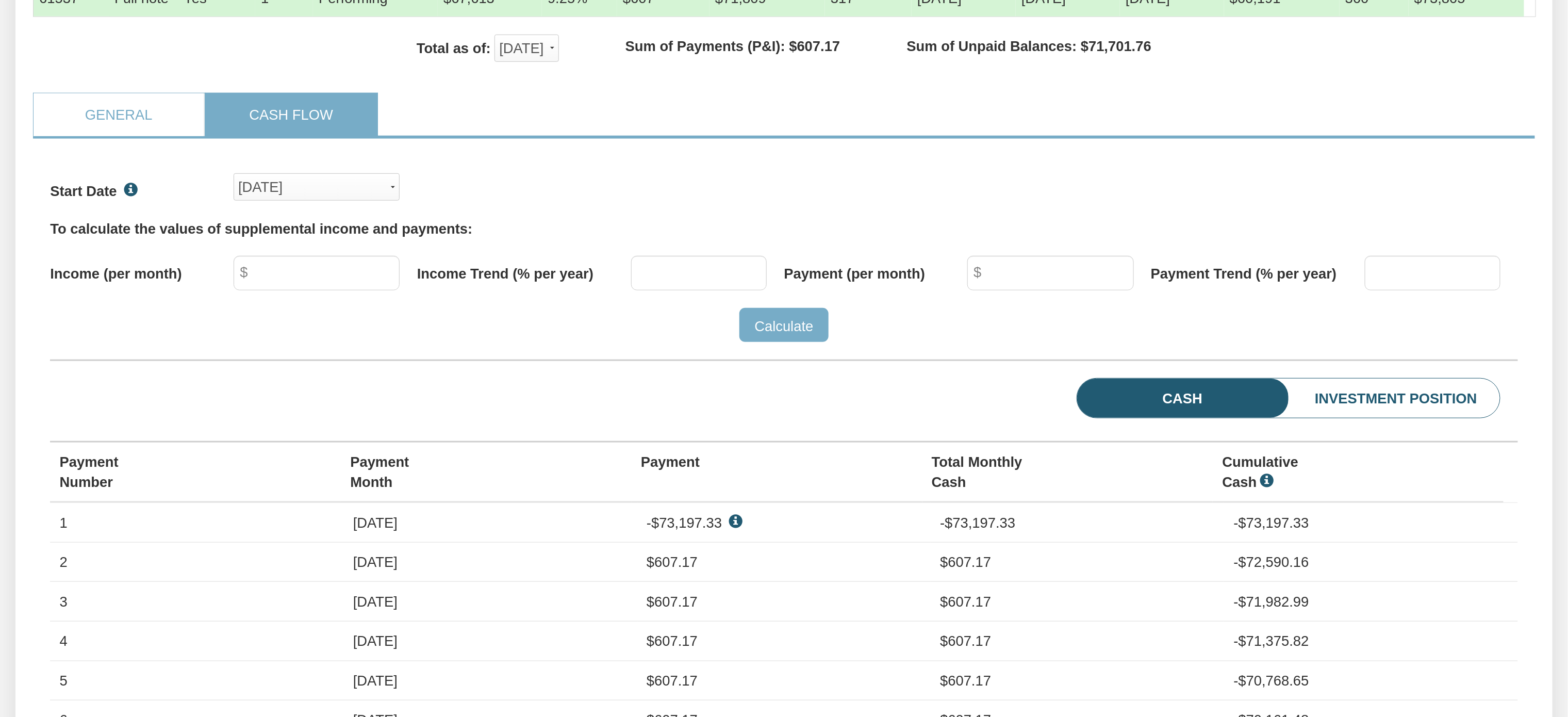
scroll to position [481, 0]
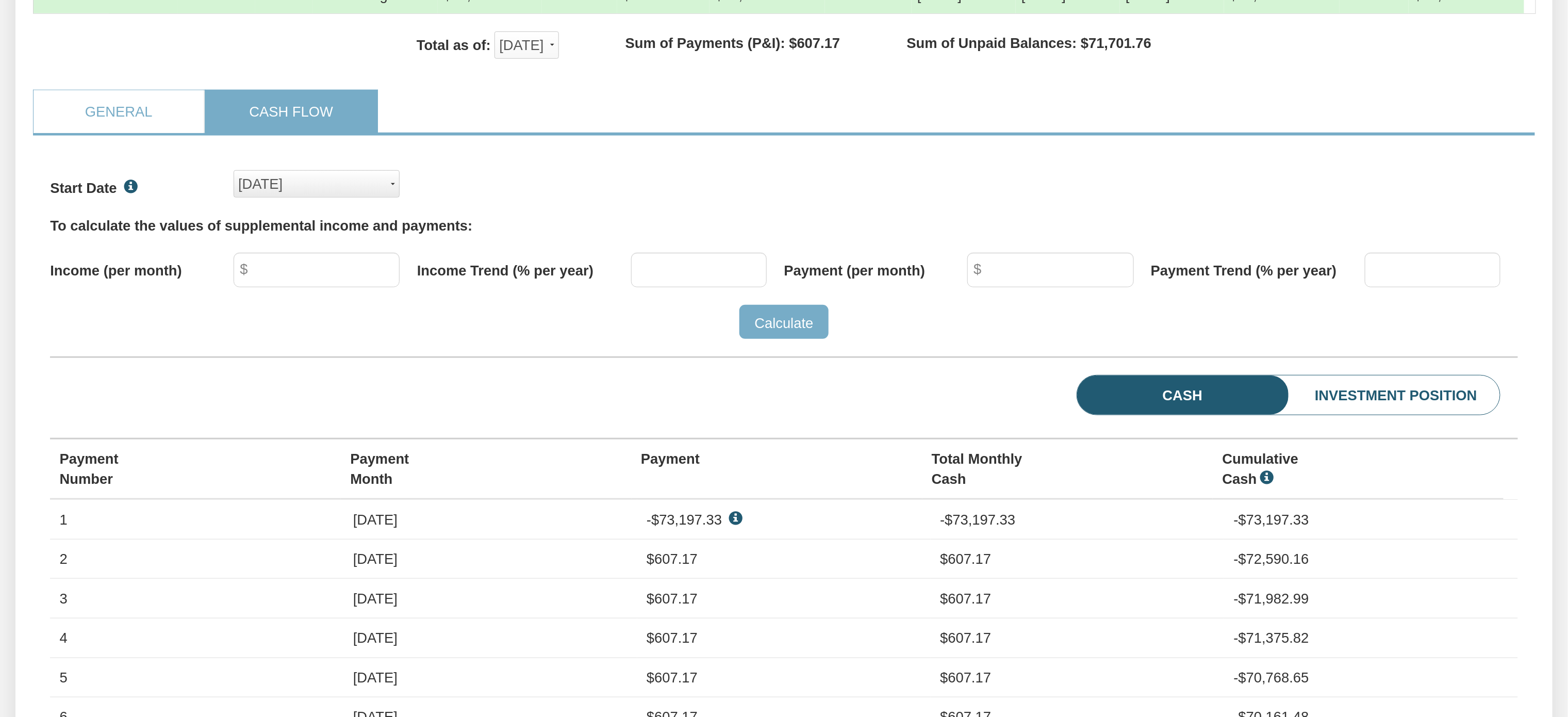
click at [393, 197] on div "Dec, 2021" at bounding box center [316, 184] width 157 height 25
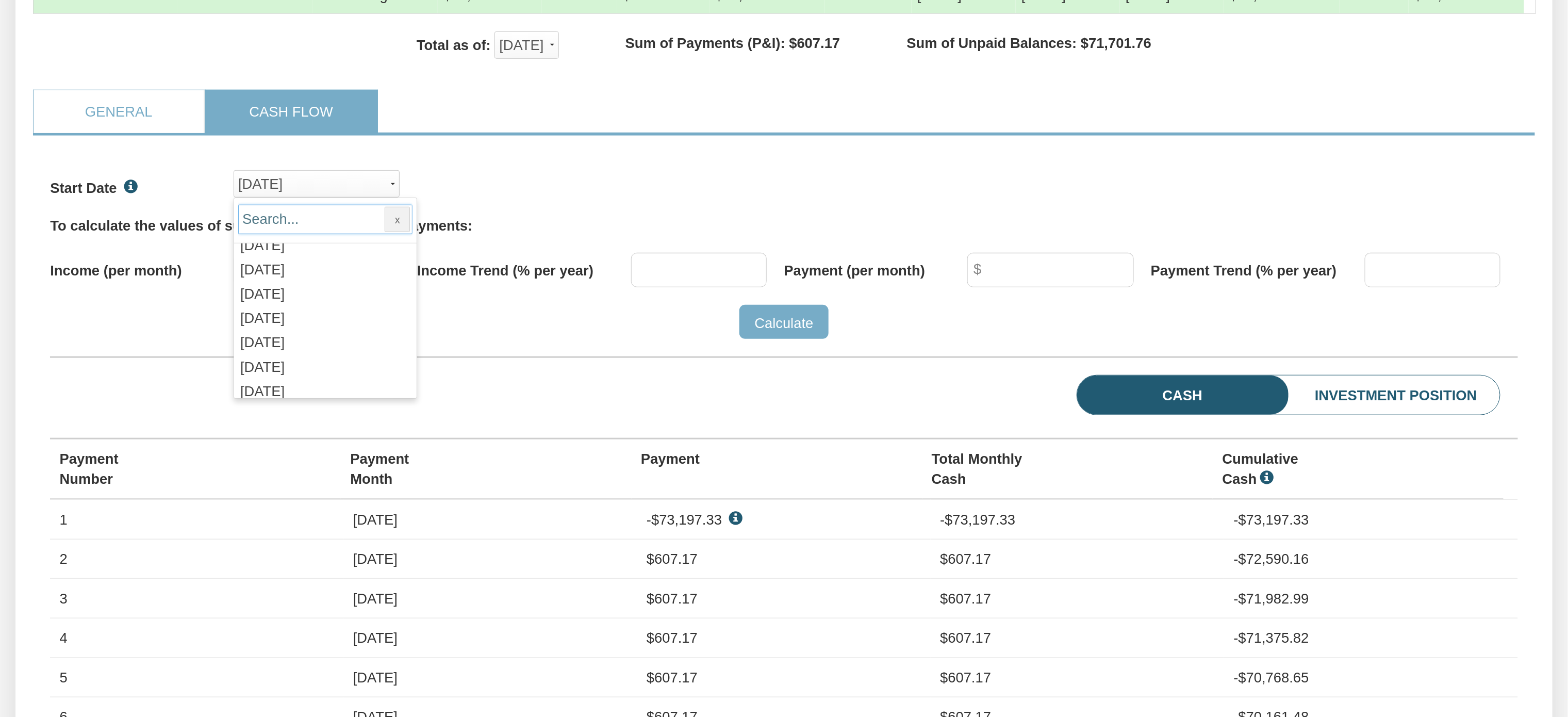
scroll to position [1130, 0]
click at [282, 283] on div "Nov, 2025" at bounding box center [325, 271] width 174 height 24
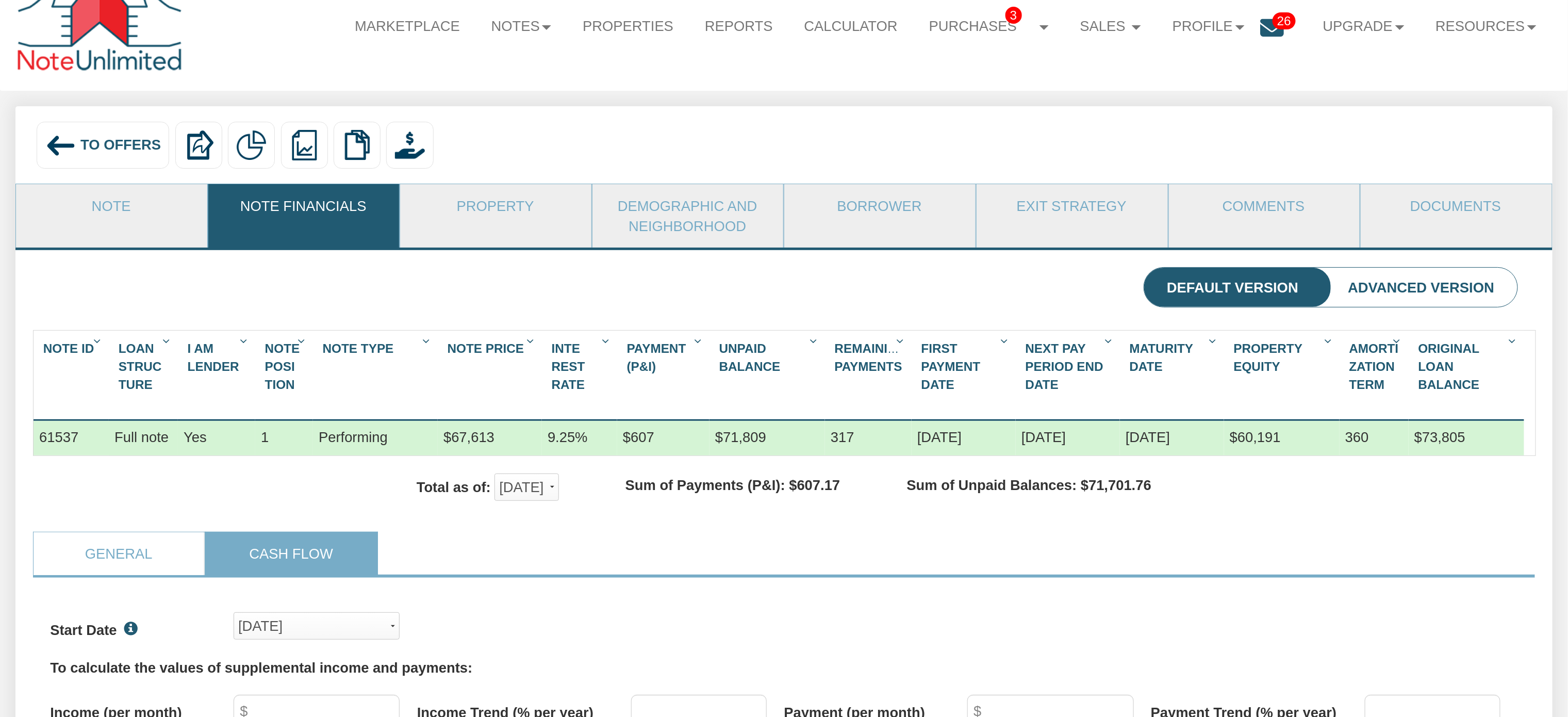
scroll to position [0, 0]
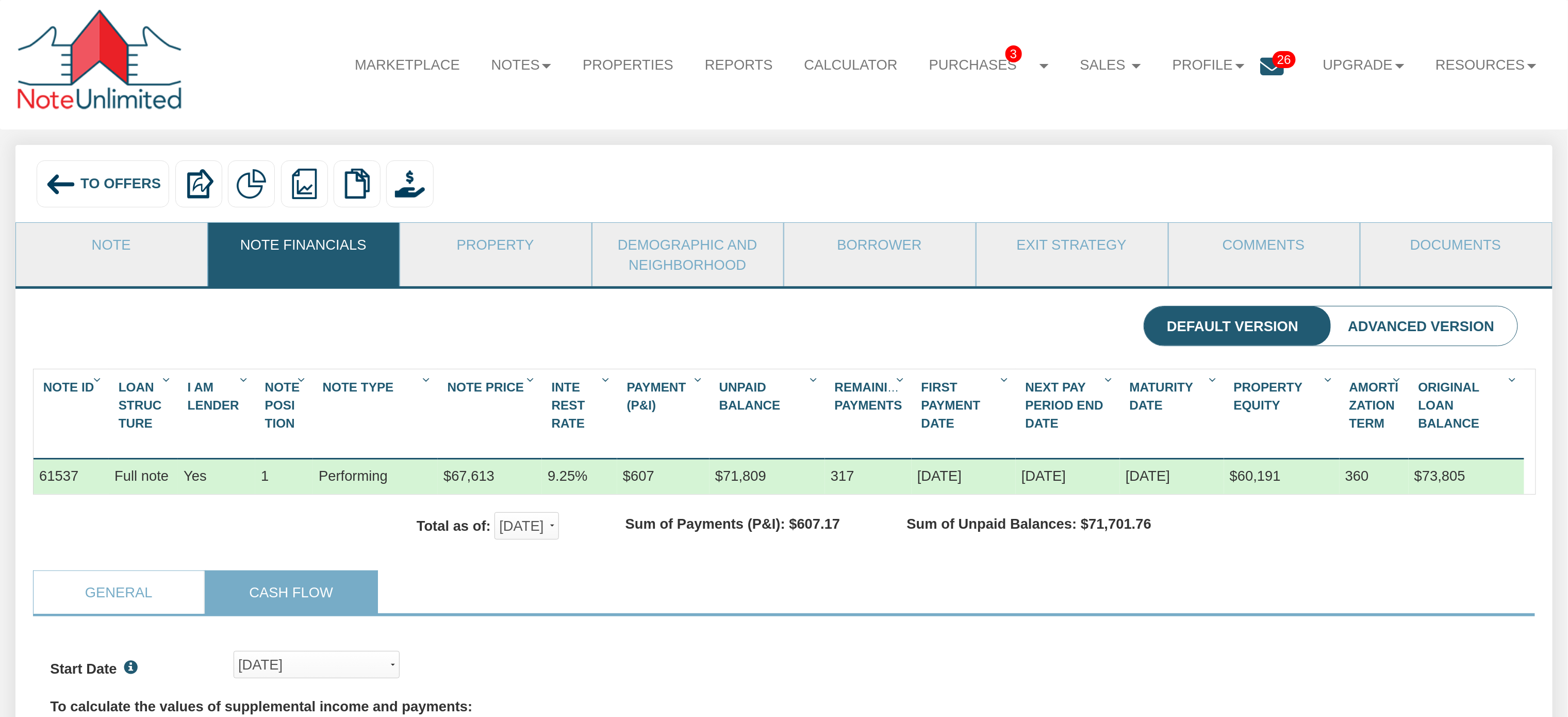
click at [79, 184] on div "To Offers" at bounding box center [102, 184] width 132 height 47
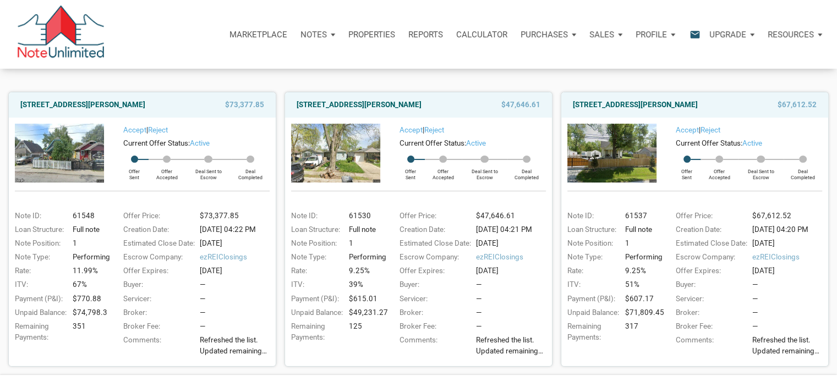
scroll to position [109, 0]
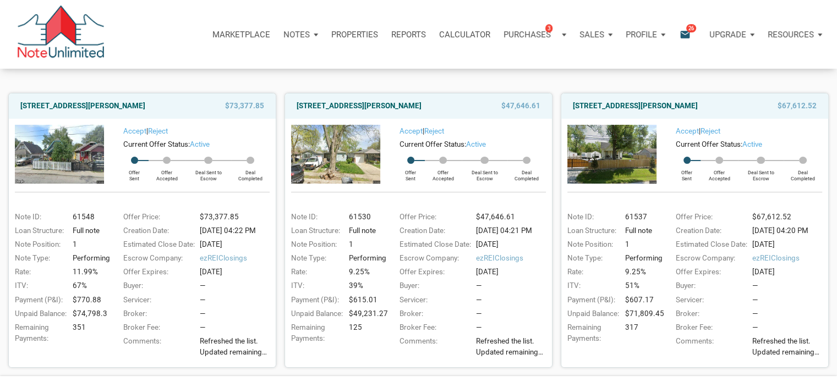
click at [625, 147] on img at bounding box center [611, 154] width 89 height 58
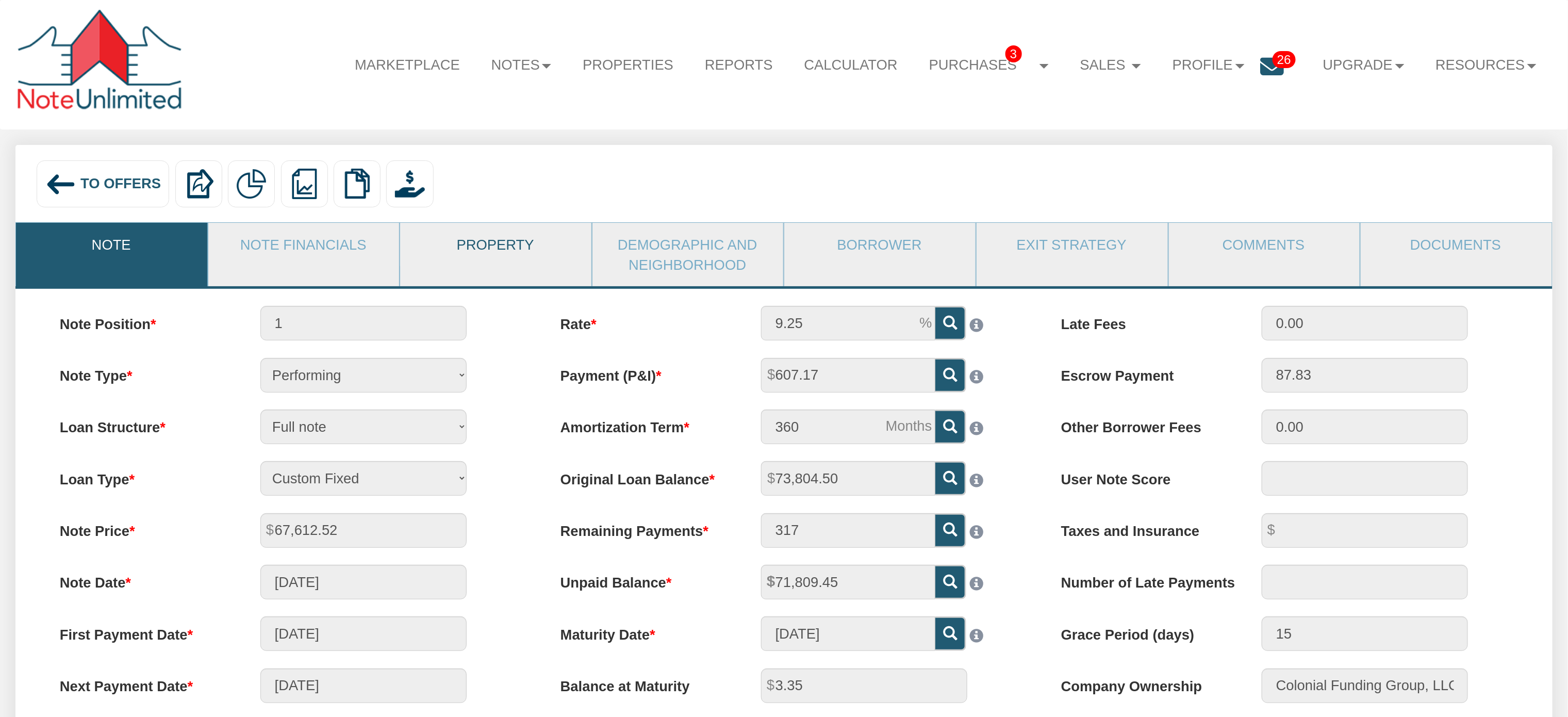
click at [505, 252] on link "Property" at bounding box center [495, 245] width 190 height 43
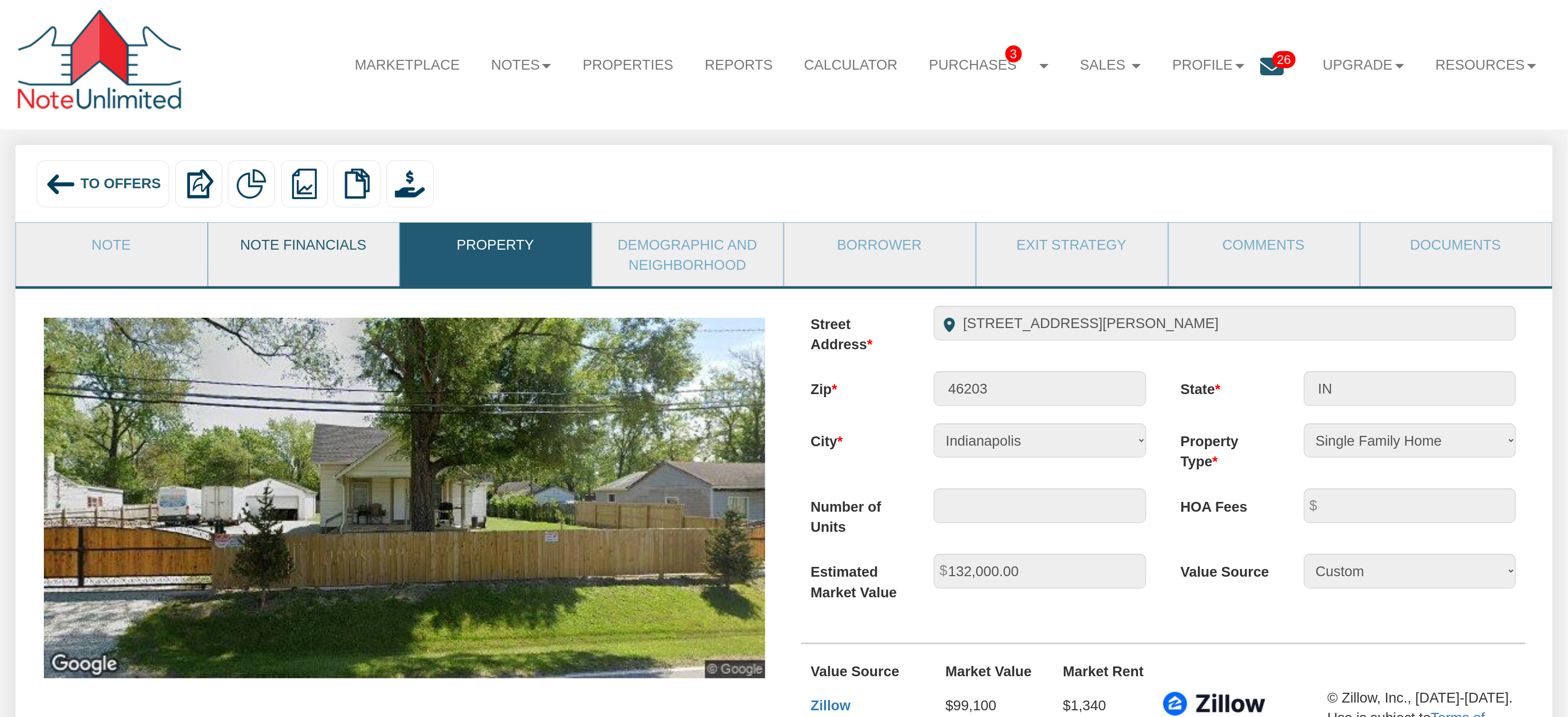
click at [301, 238] on link "Note Financials" at bounding box center [303, 245] width 190 height 43
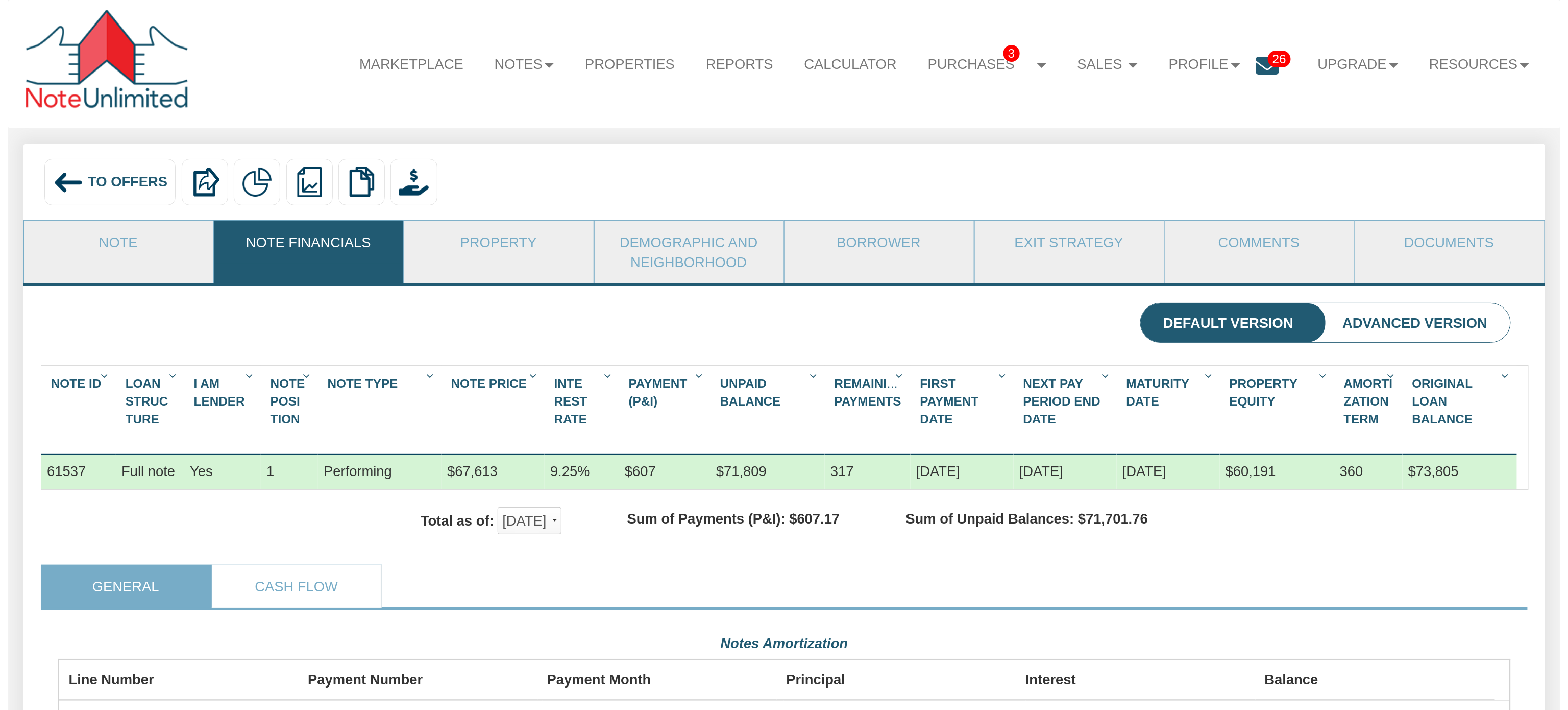
scroll to position [365, 1452]
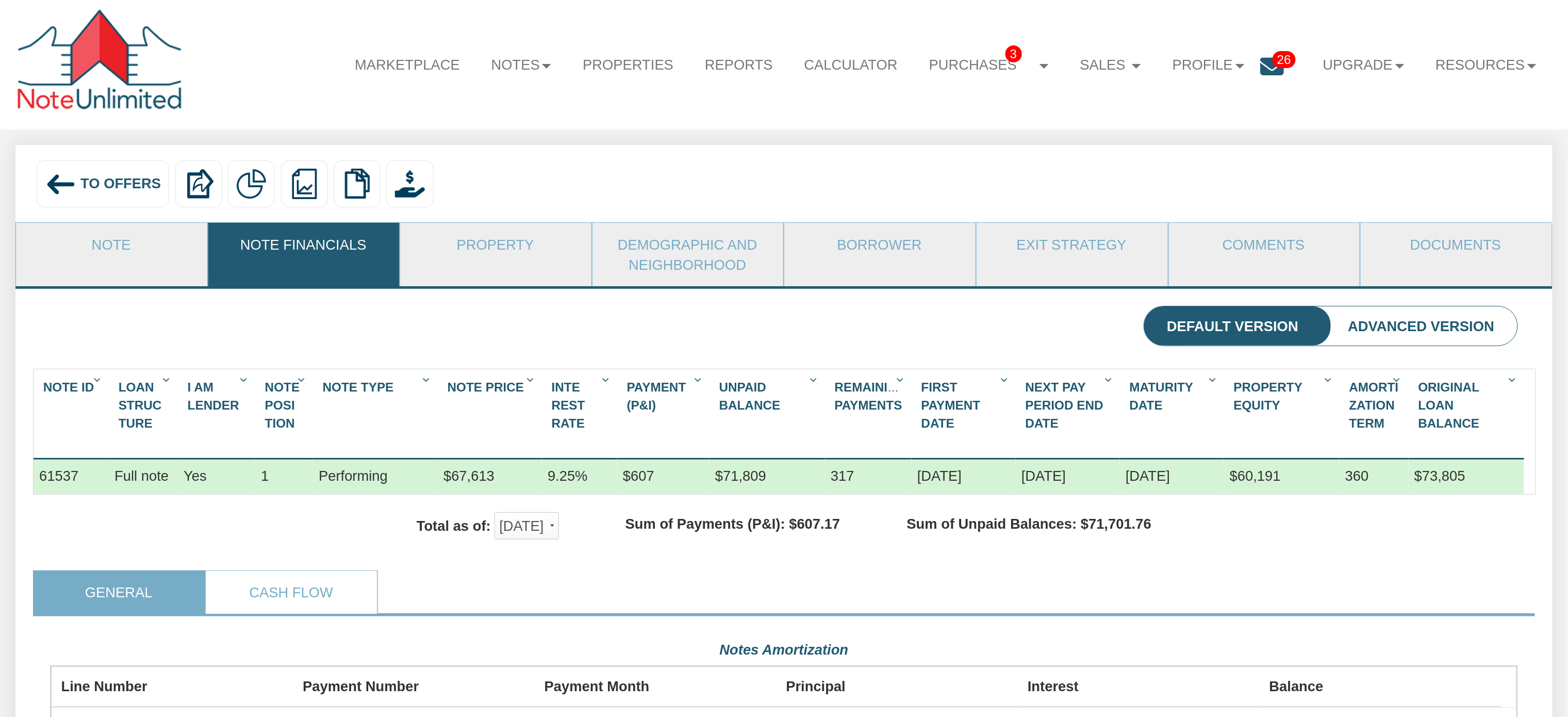
click at [1265, 67] on icon at bounding box center [1271, 67] width 23 height 23
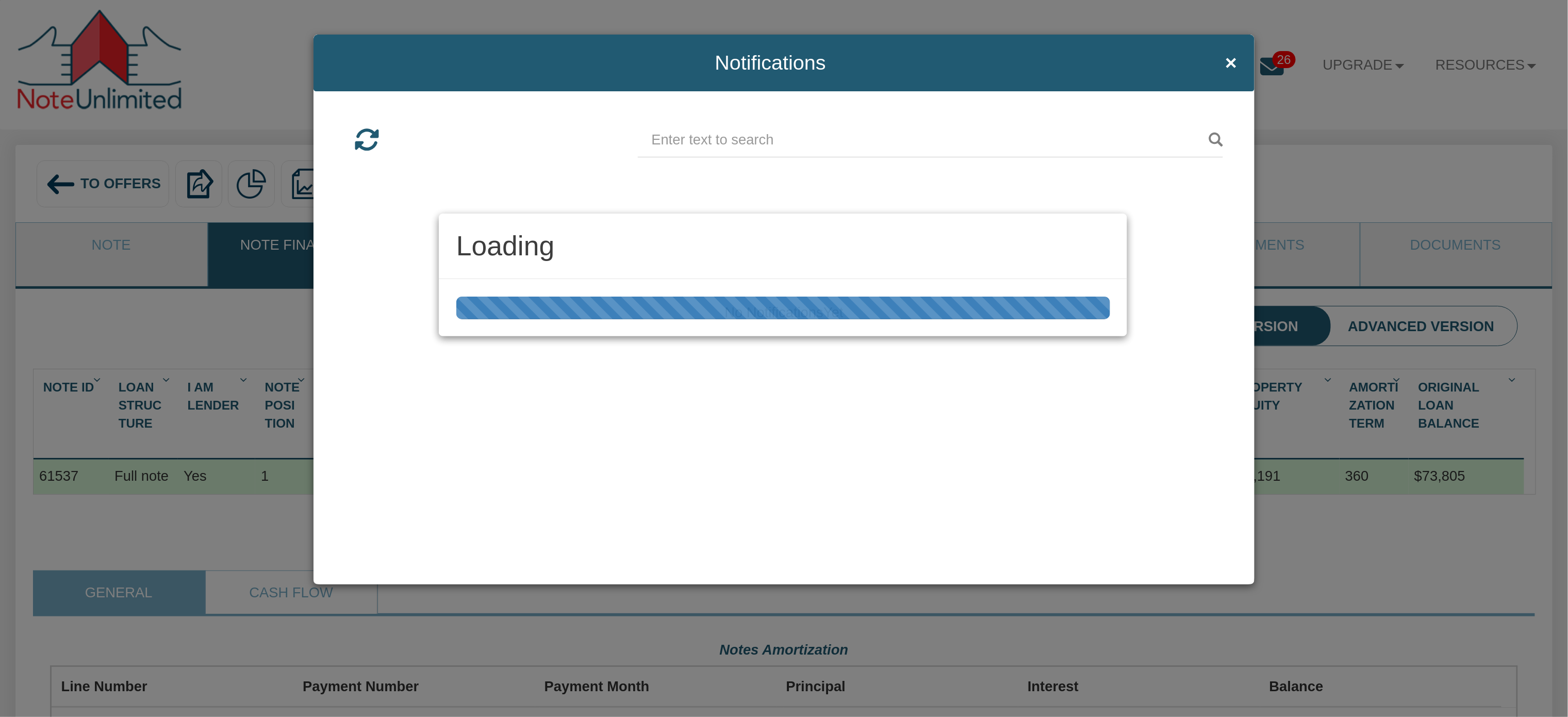
scroll to position [368, 1483]
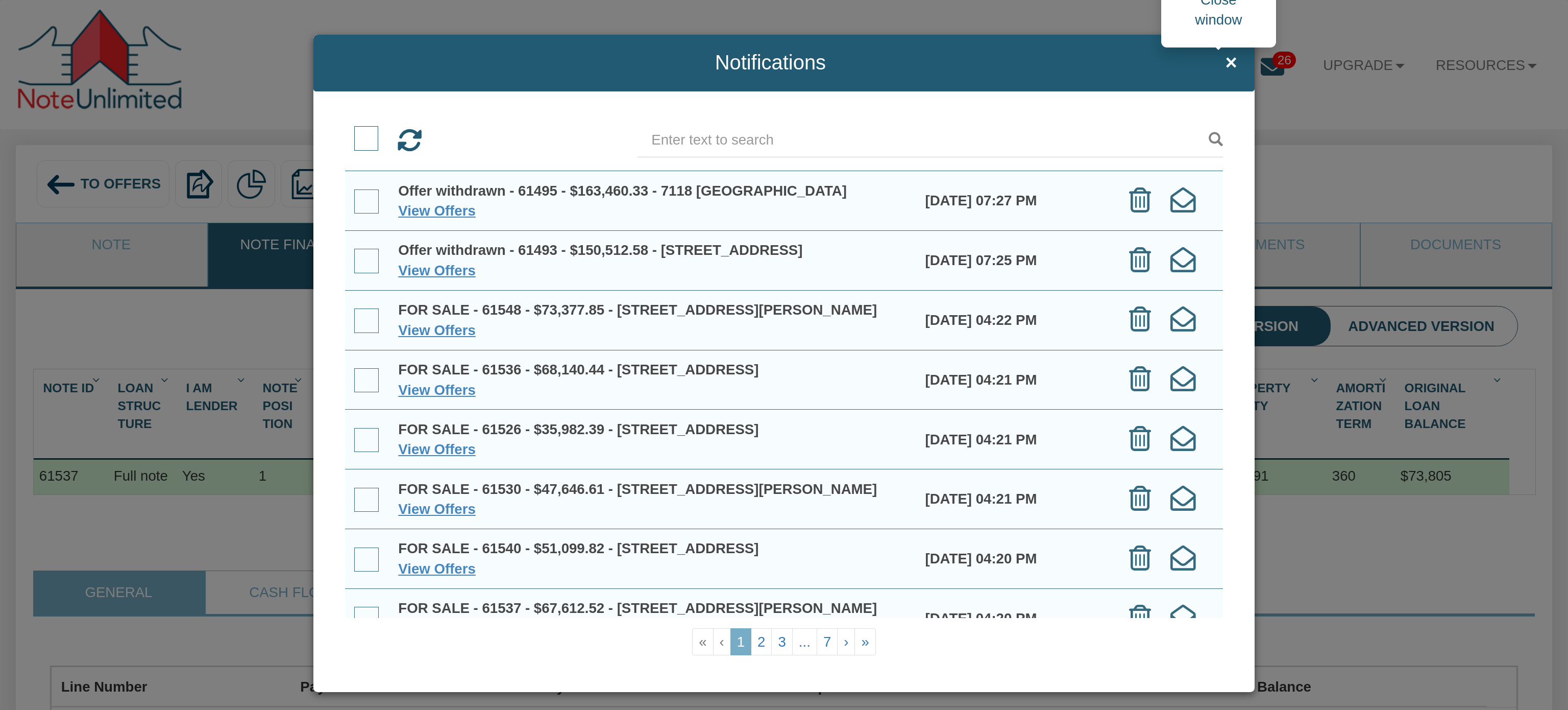
click at [1225, 58] on span "×" at bounding box center [1230, 63] width 12 height 22
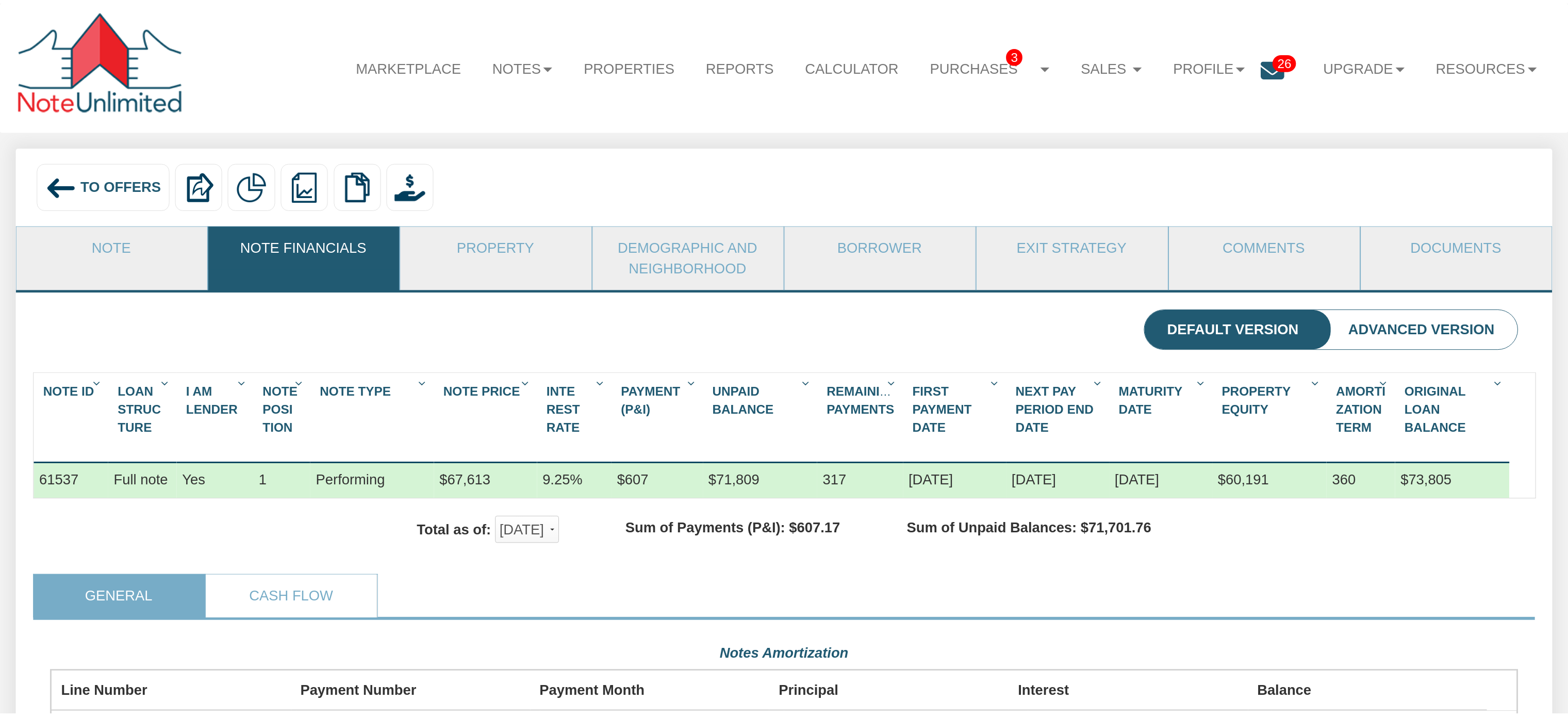
scroll to position [515231, 514122]
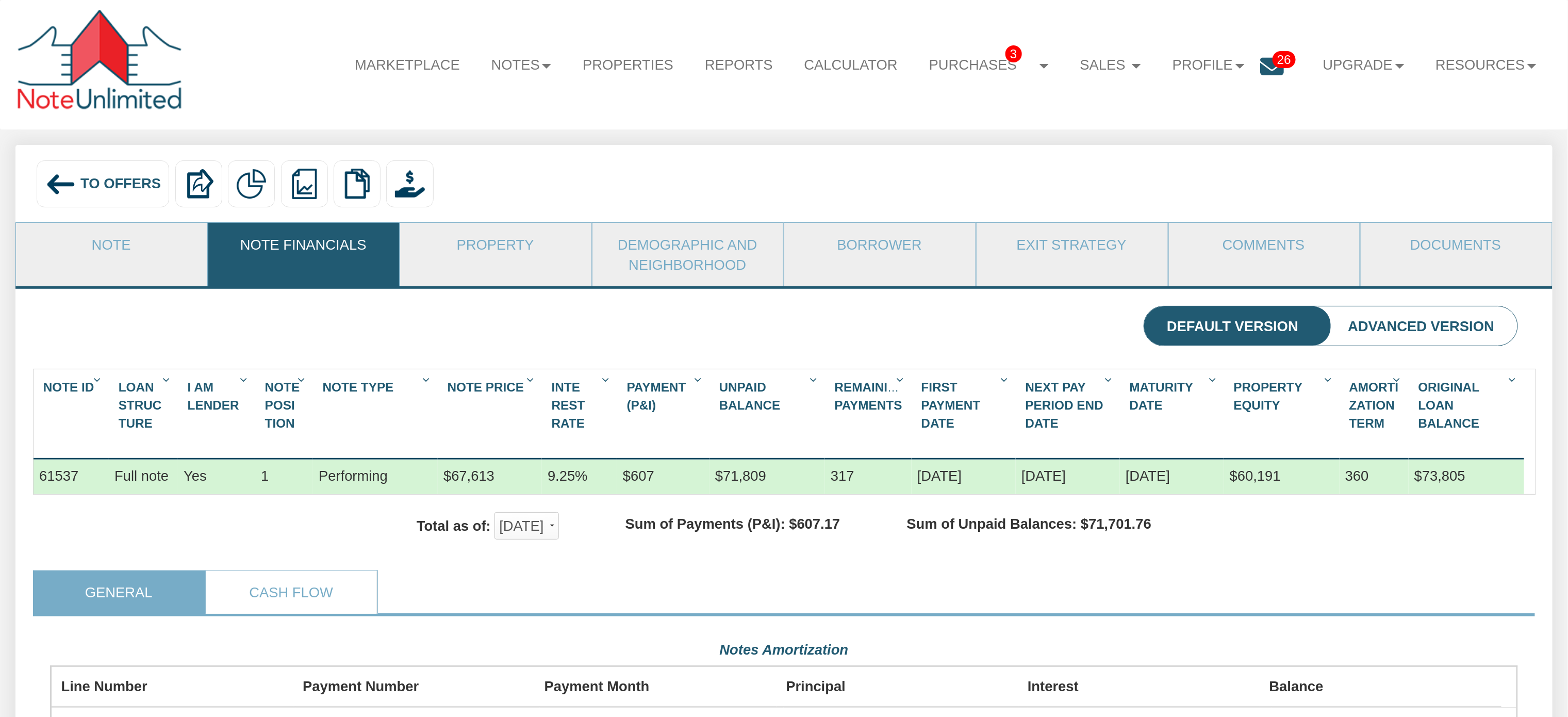
click at [119, 187] on span "To Offers" at bounding box center [121, 183] width 81 height 16
